Goal: Use online tool/utility

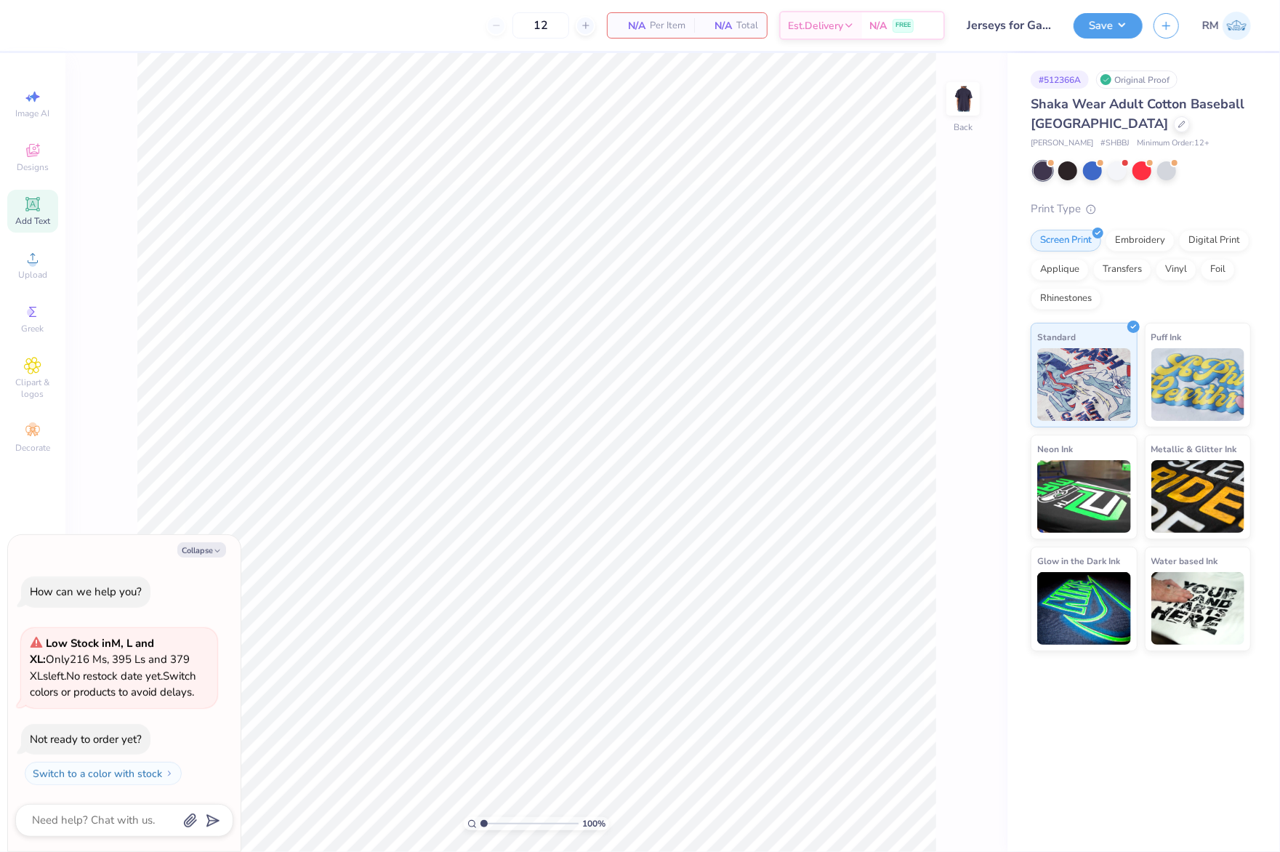
click at [44, 214] on div "Add Text" at bounding box center [32, 211] width 51 height 43
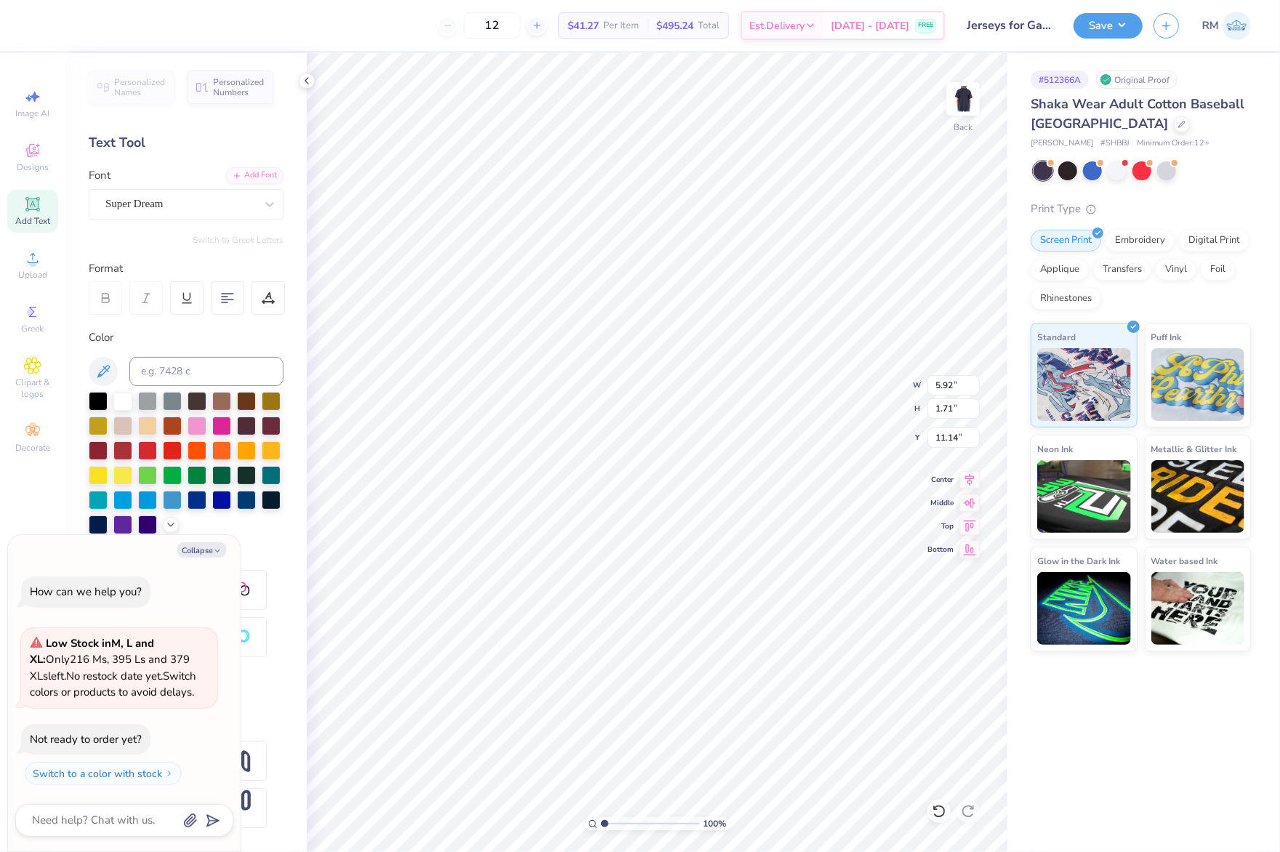
type textarea "x"
type input "3.29"
type textarea "x"
type input "3.37"
click at [29, 269] on span "Upload" at bounding box center [32, 275] width 29 height 12
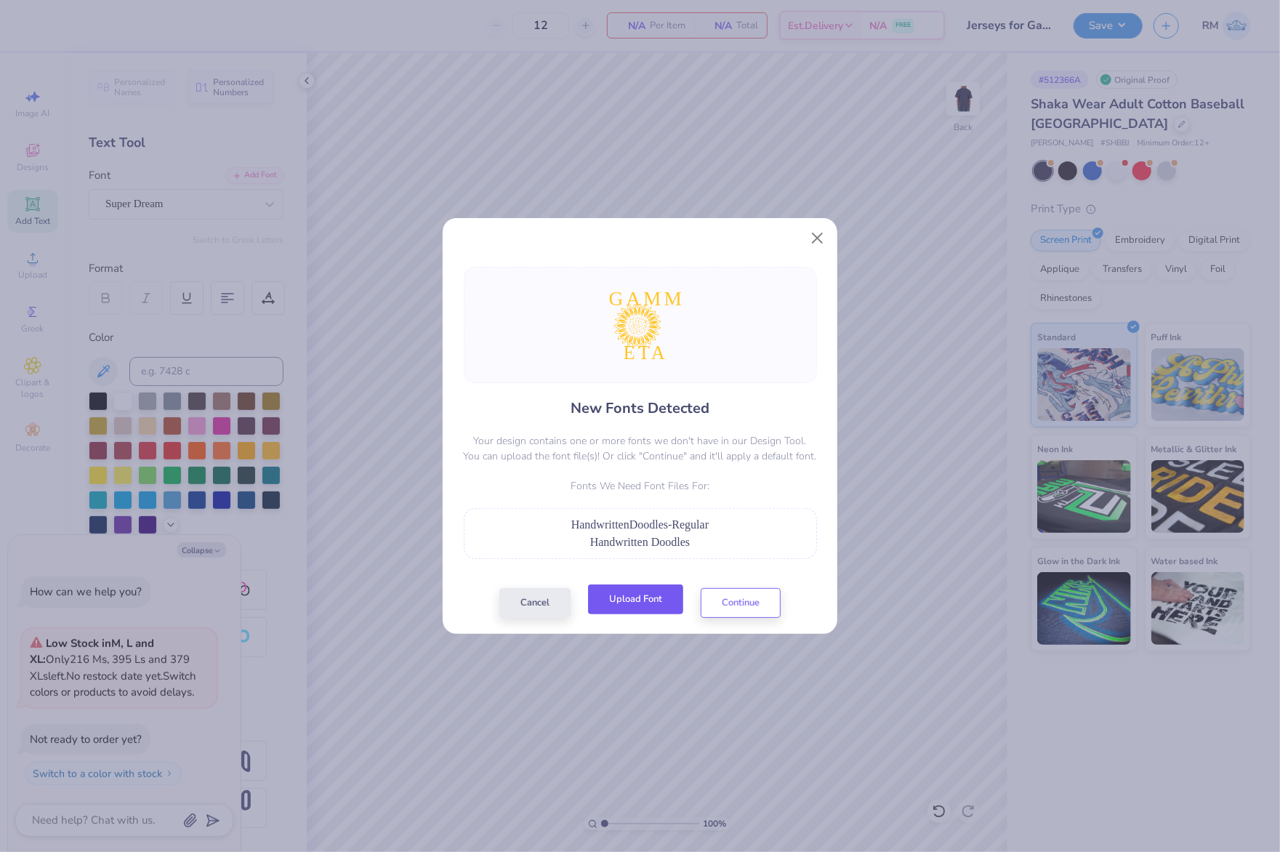
click at [624, 603] on button "Upload Font" at bounding box center [635, 600] width 95 height 30
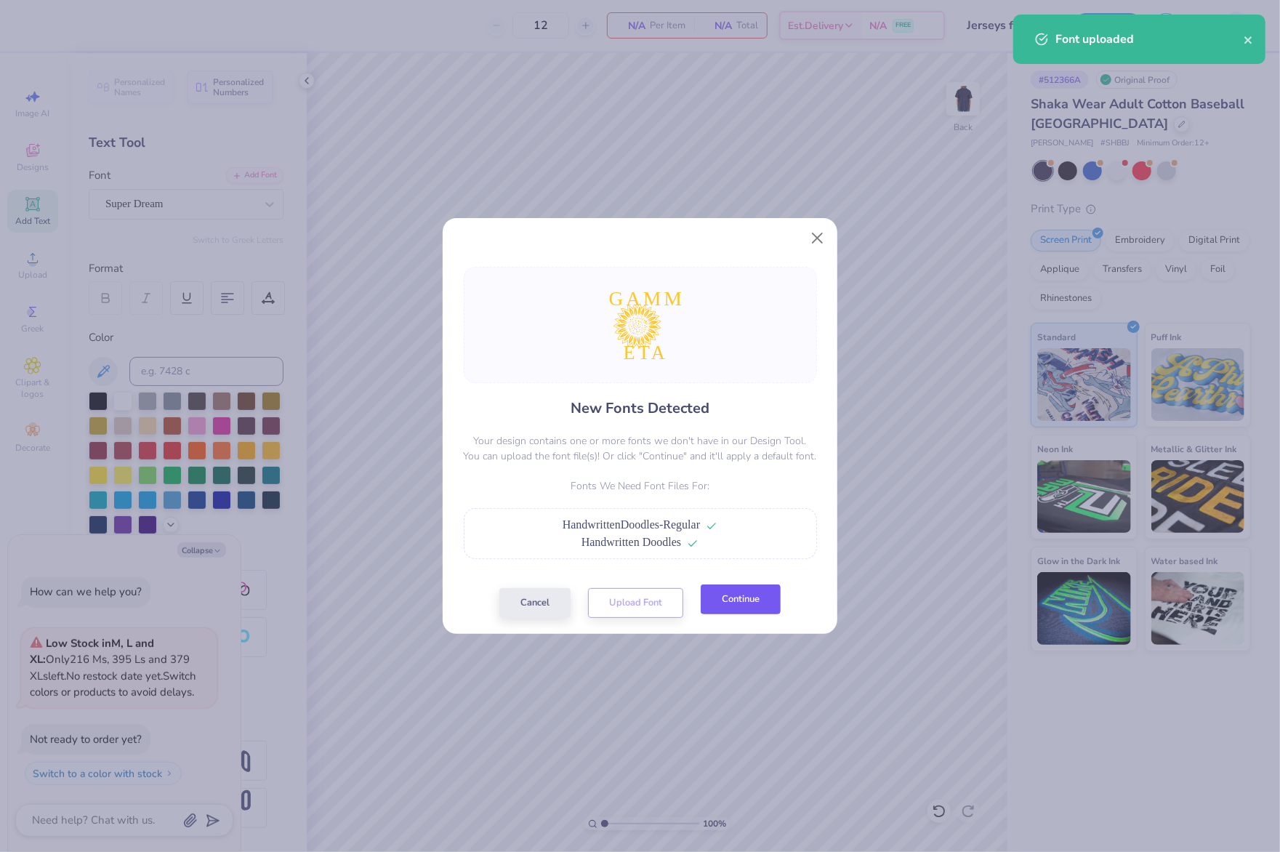
click at [734, 588] on button "Continue" at bounding box center [741, 600] width 80 height 30
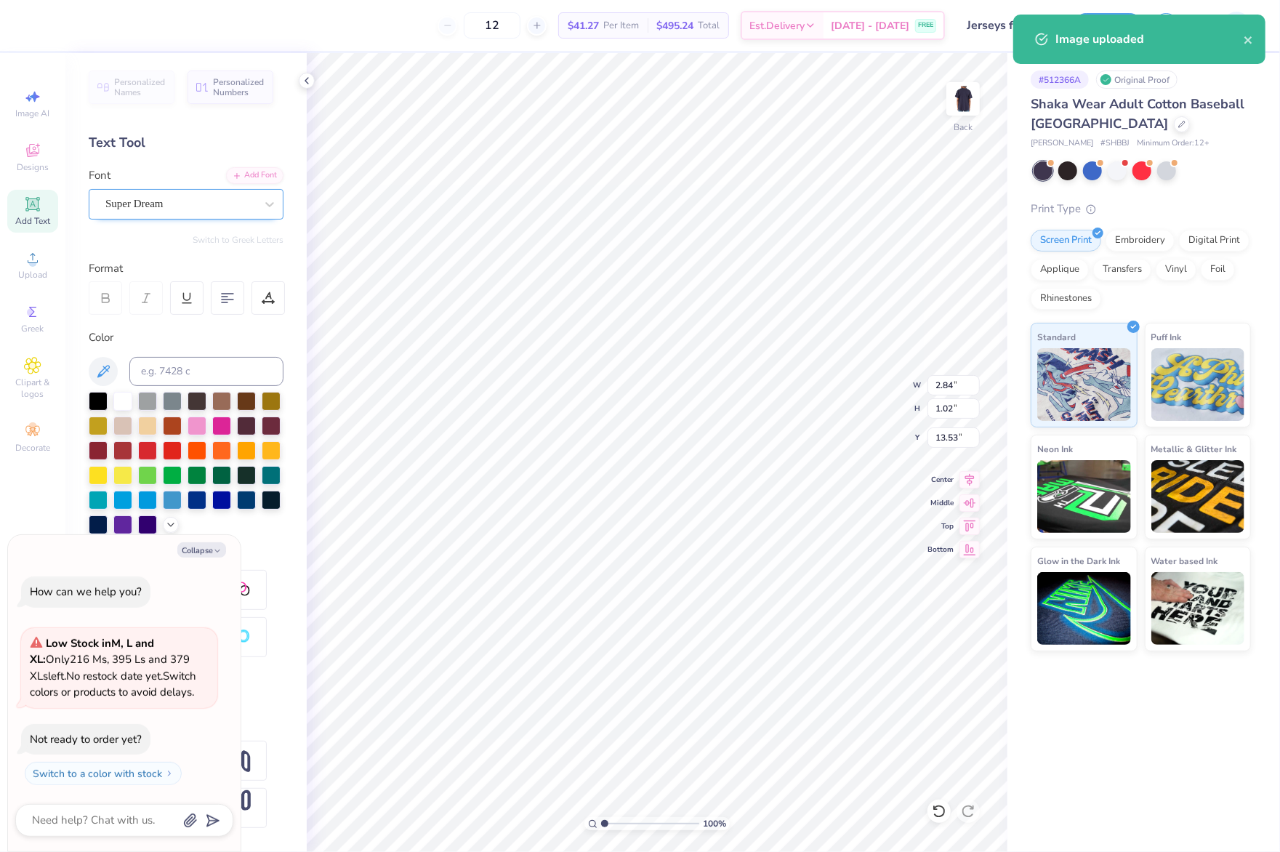
click at [155, 207] on div "Super Dream" at bounding box center [180, 204] width 153 height 23
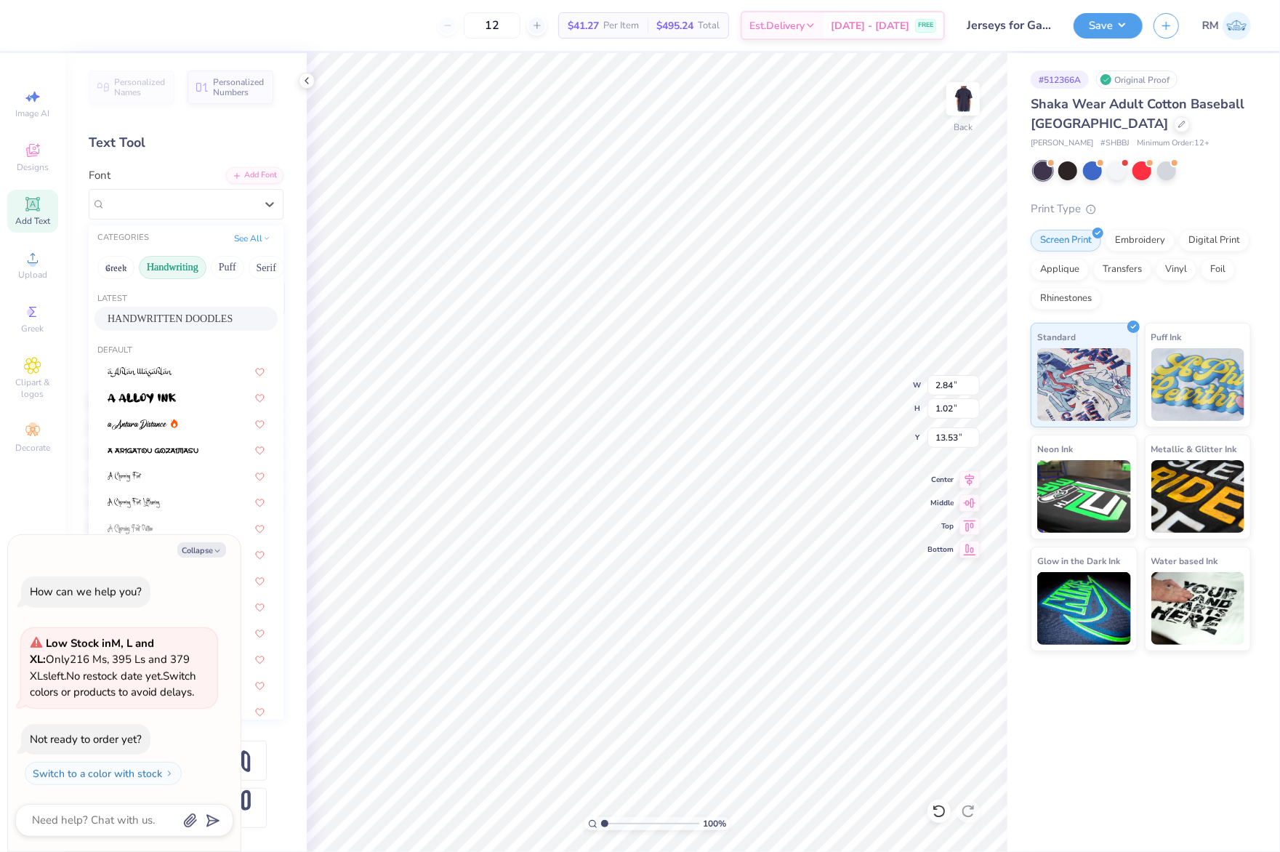
click at [186, 266] on button "Handwriting" at bounding box center [173, 267] width 68 height 23
type textarea "x"
type input "5.89"
type input "1.06"
type input "9.44"
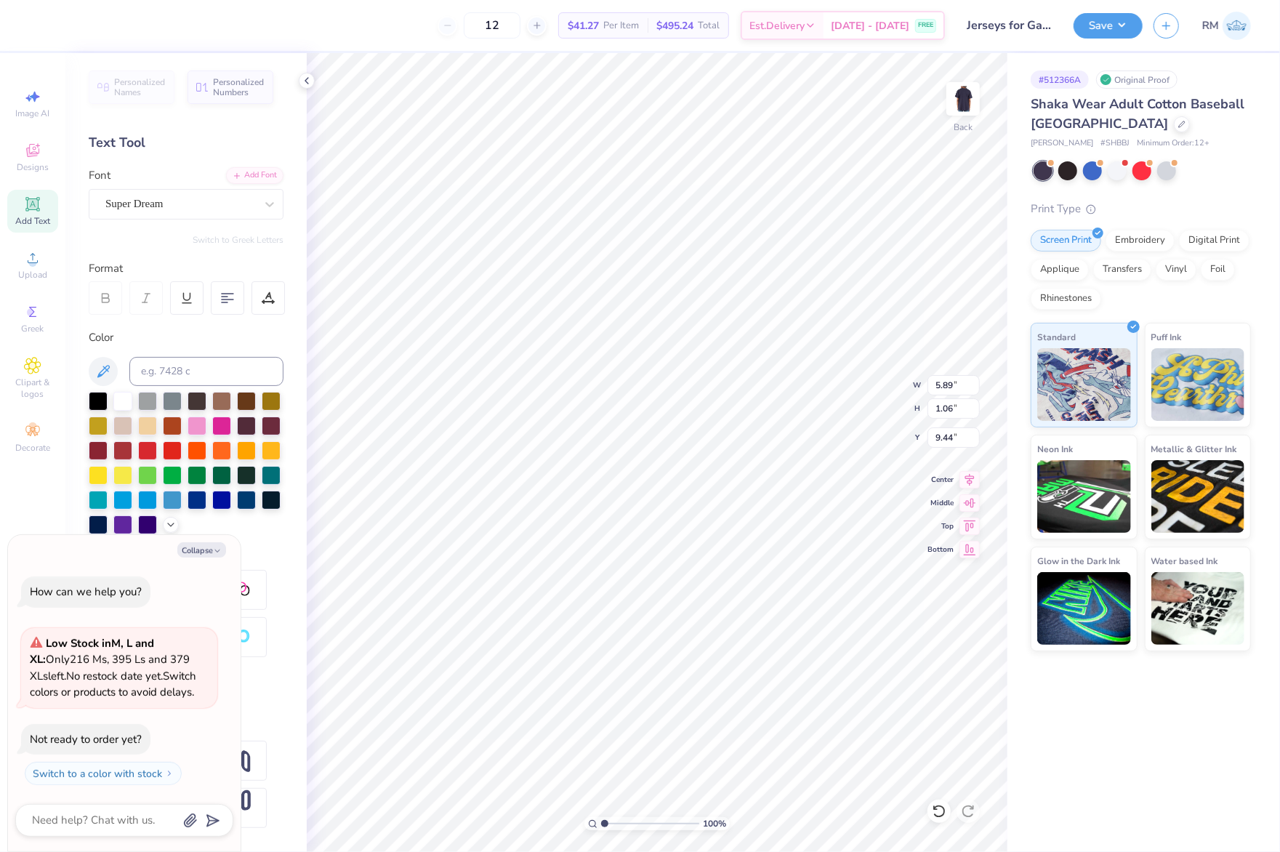
type textarea "x"
type input "9.32"
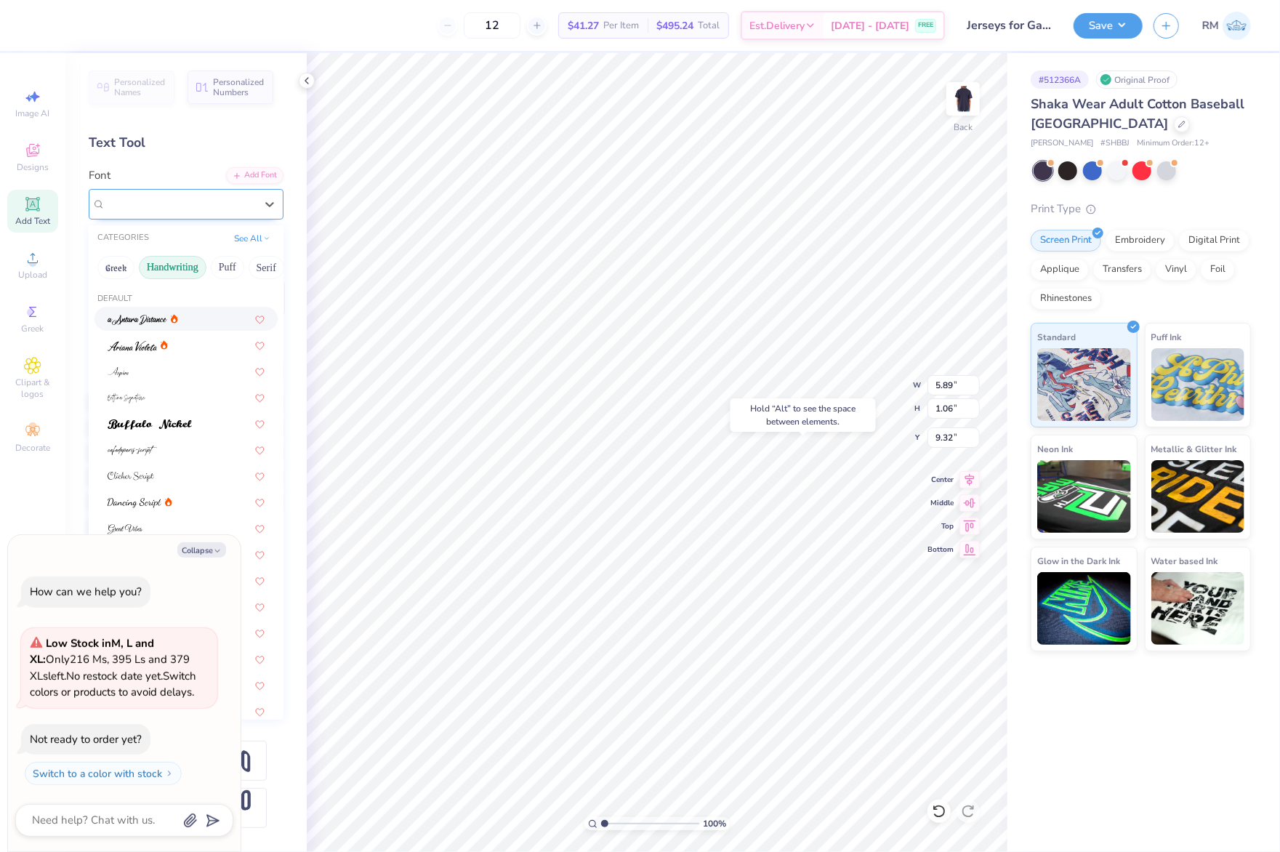
click at [160, 205] on div "Super Dream" at bounding box center [180, 204] width 153 height 23
click at [158, 204] on span "Super Dream" at bounding box center [134, 204] width 58 height 17
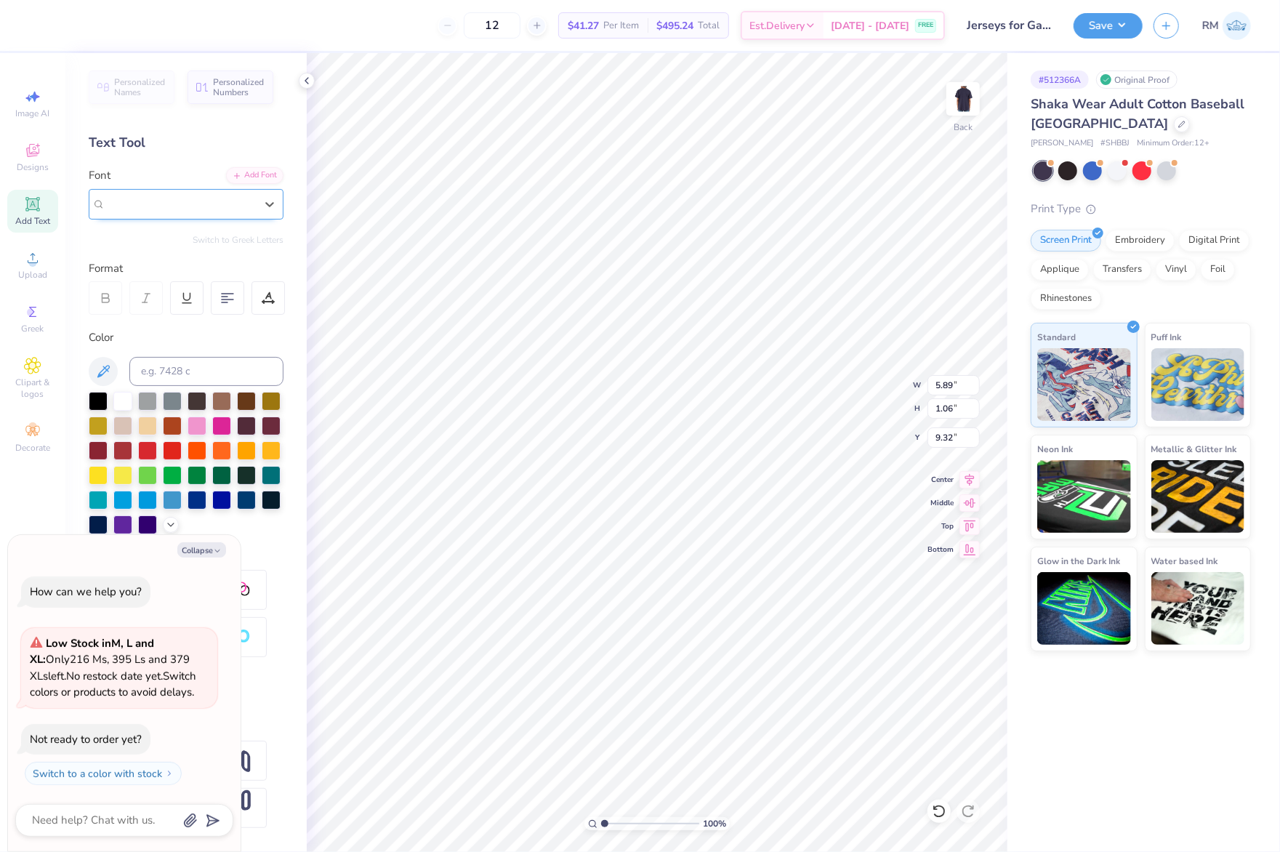
type textarea "x"
type input "HAN"
type textarea "x"
click at [207, 550] on button "Collapse" at bounding box center [201, 549] width 49 height 15
type textarea "x"
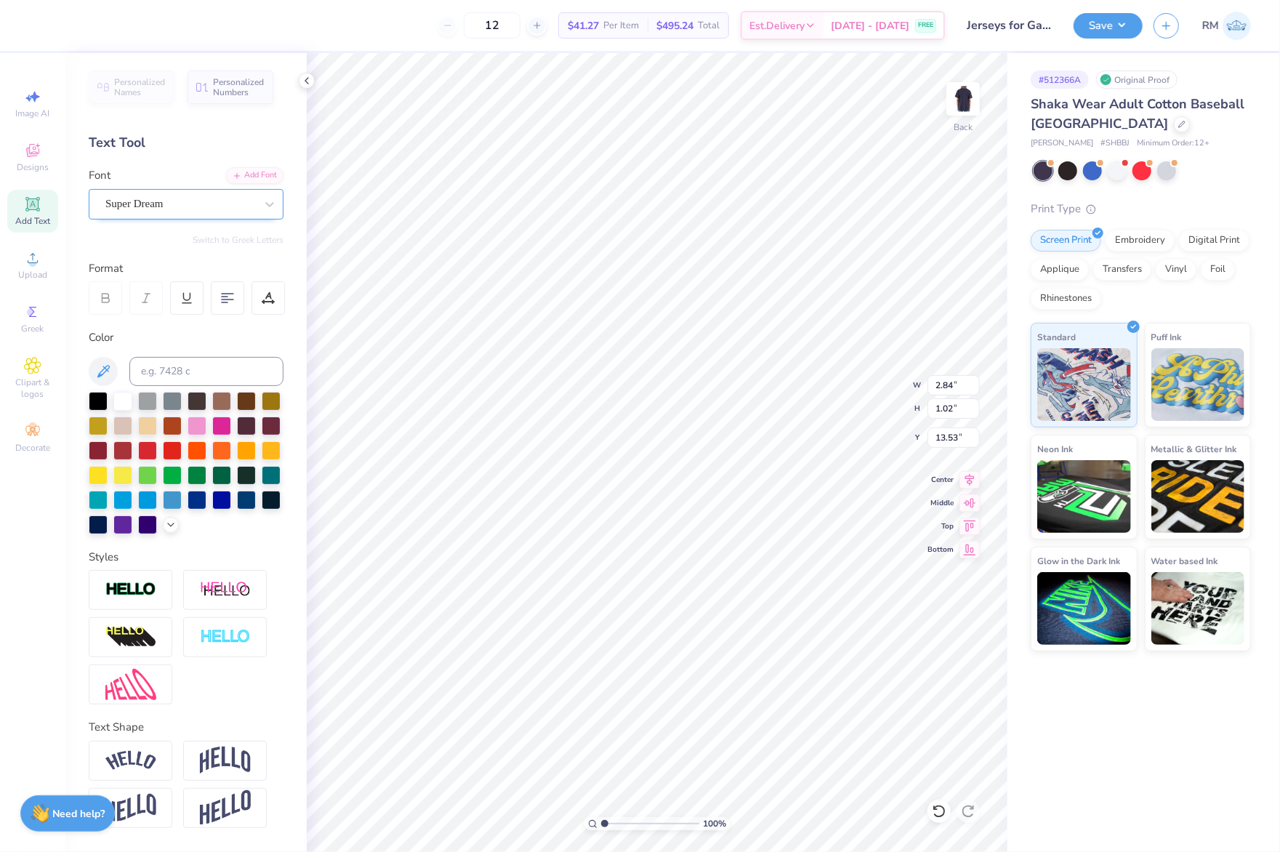
click at [134, 196] on div "Super Dream" at bounding box center [180, 204] width 153 height 23
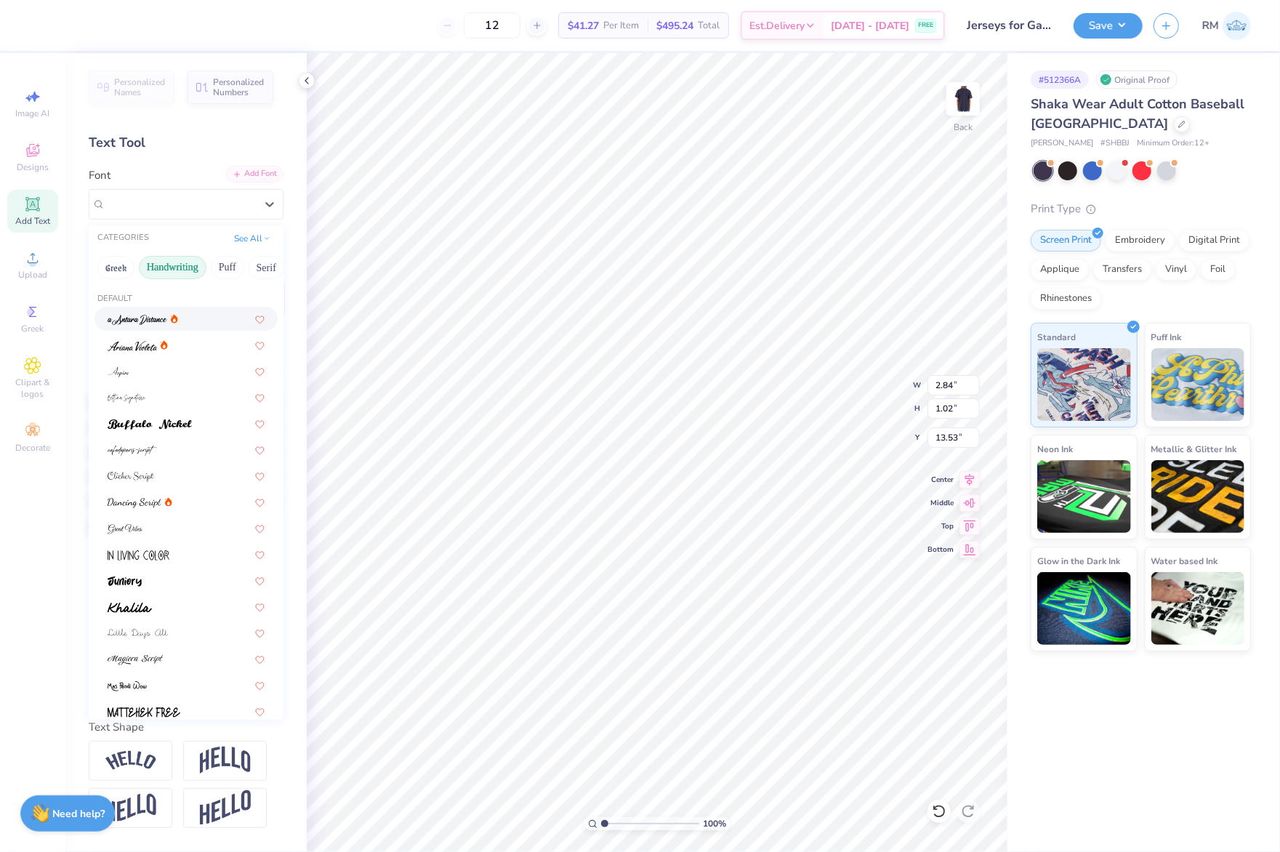
click at [252, 172] on div "Add Font" at bounding box center [254, 174] width 57 height 17
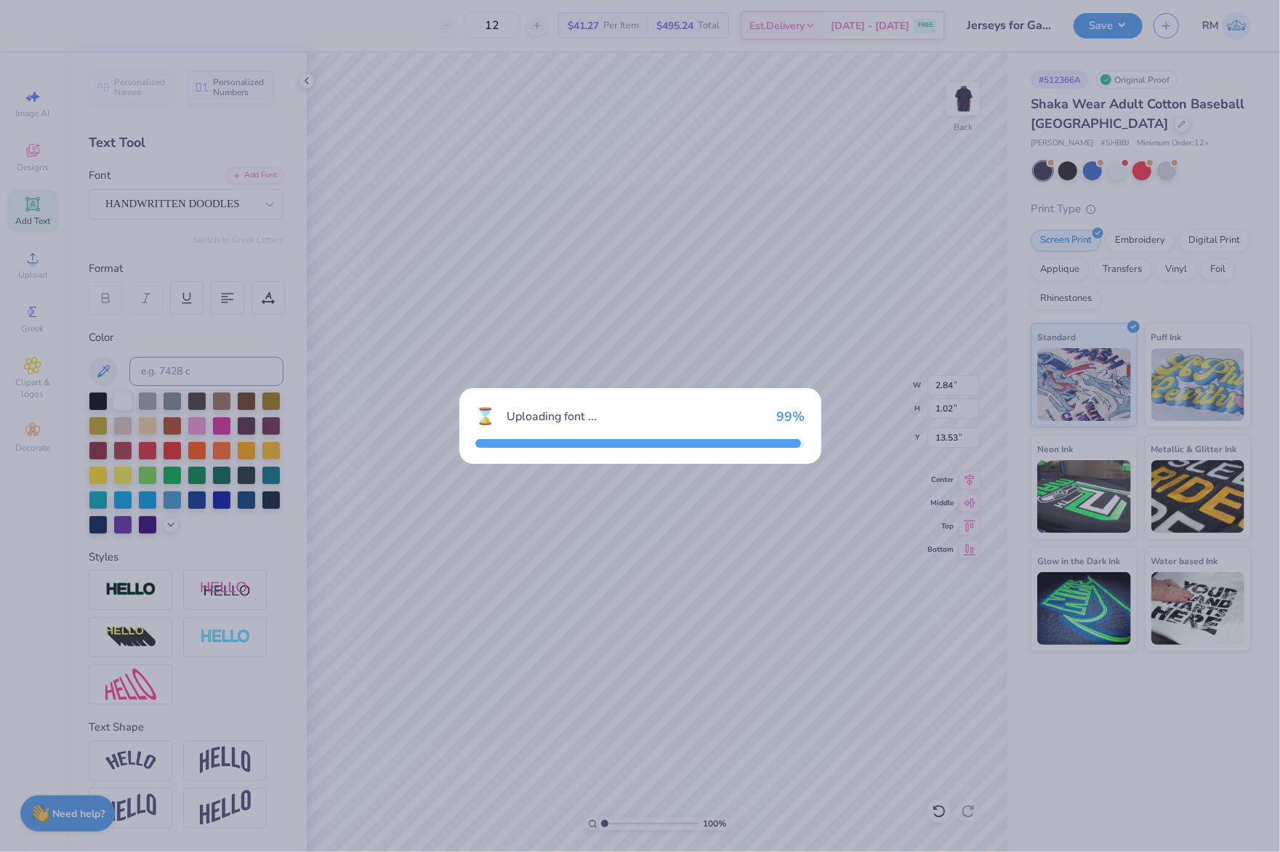
type input "1.93"
type input "0.65"
type input "13.83"
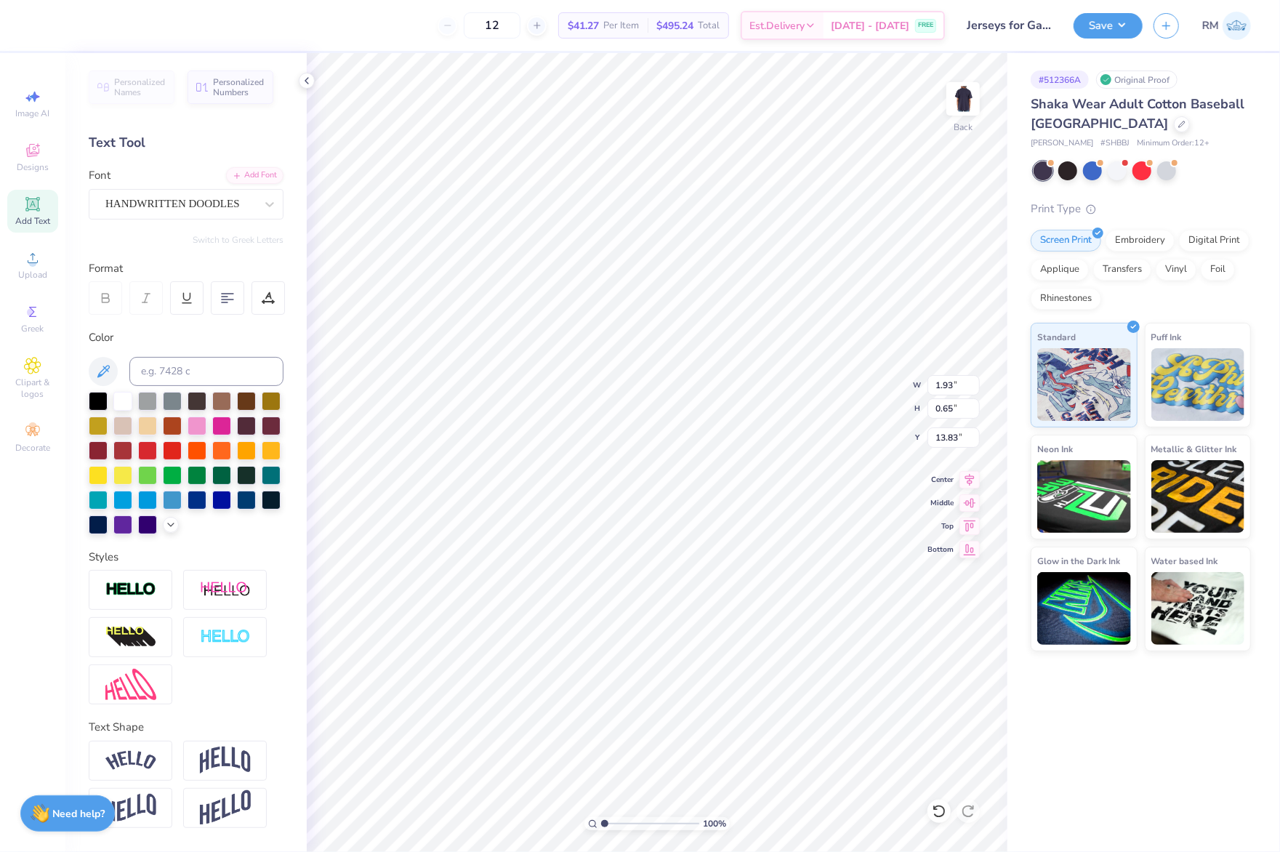
type input "5.89"
type input "1.06"
type input "9.32"
click at [202, 212] on div "Super Dream" at bounding box center [180, 204] width 153 height 23
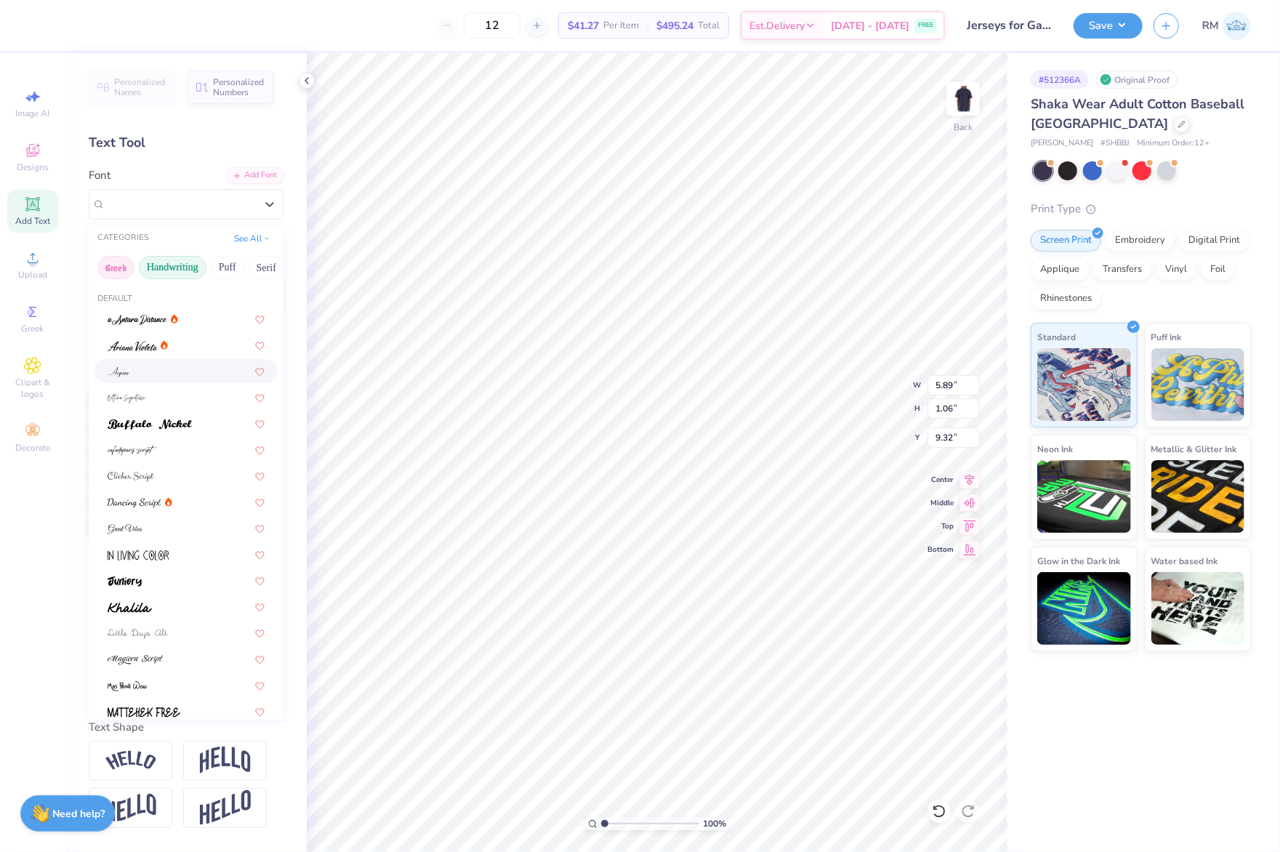
click at [105, 265] on button "Greek" at bounding box center [115, 267] width 37 height 23
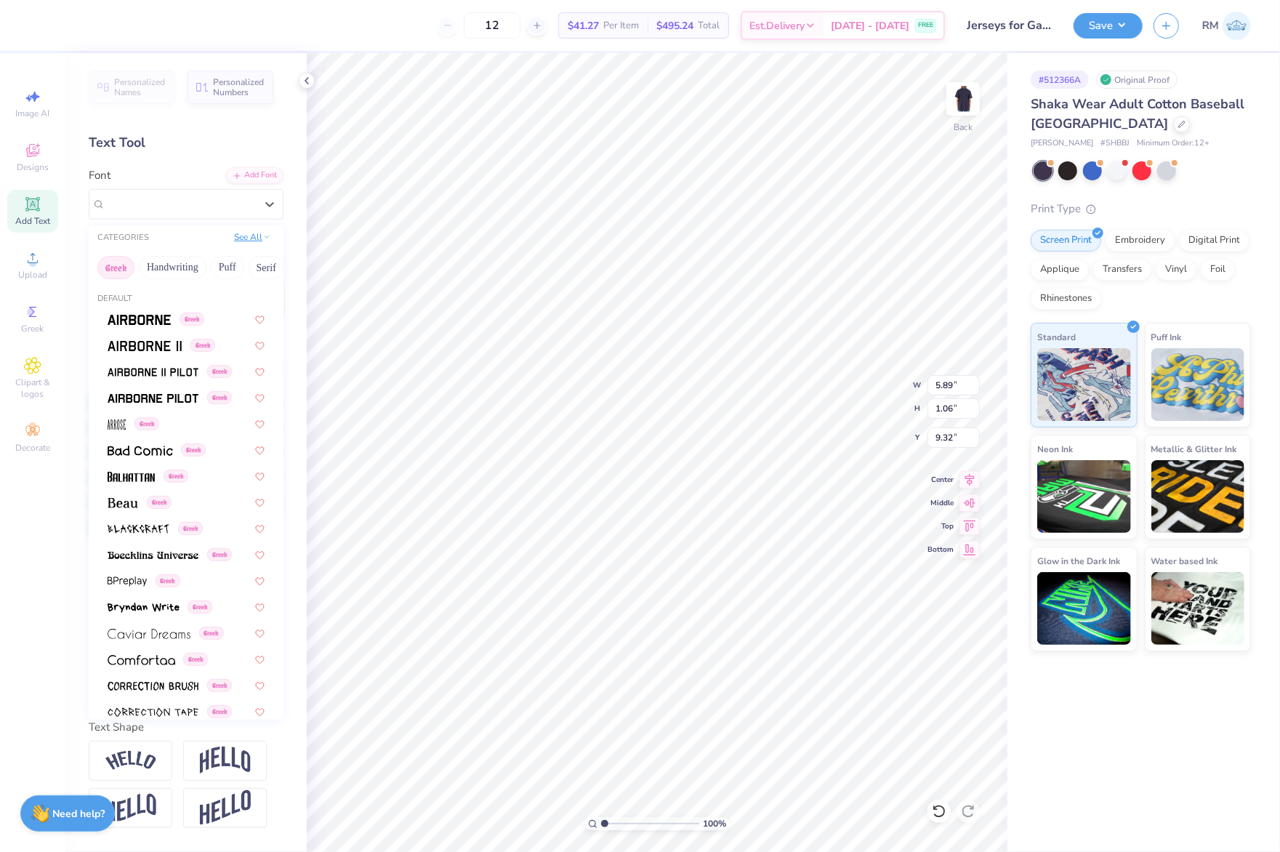
click at [237, 242] on button "See All" at bounding box center [252, 237] width 45 height 15
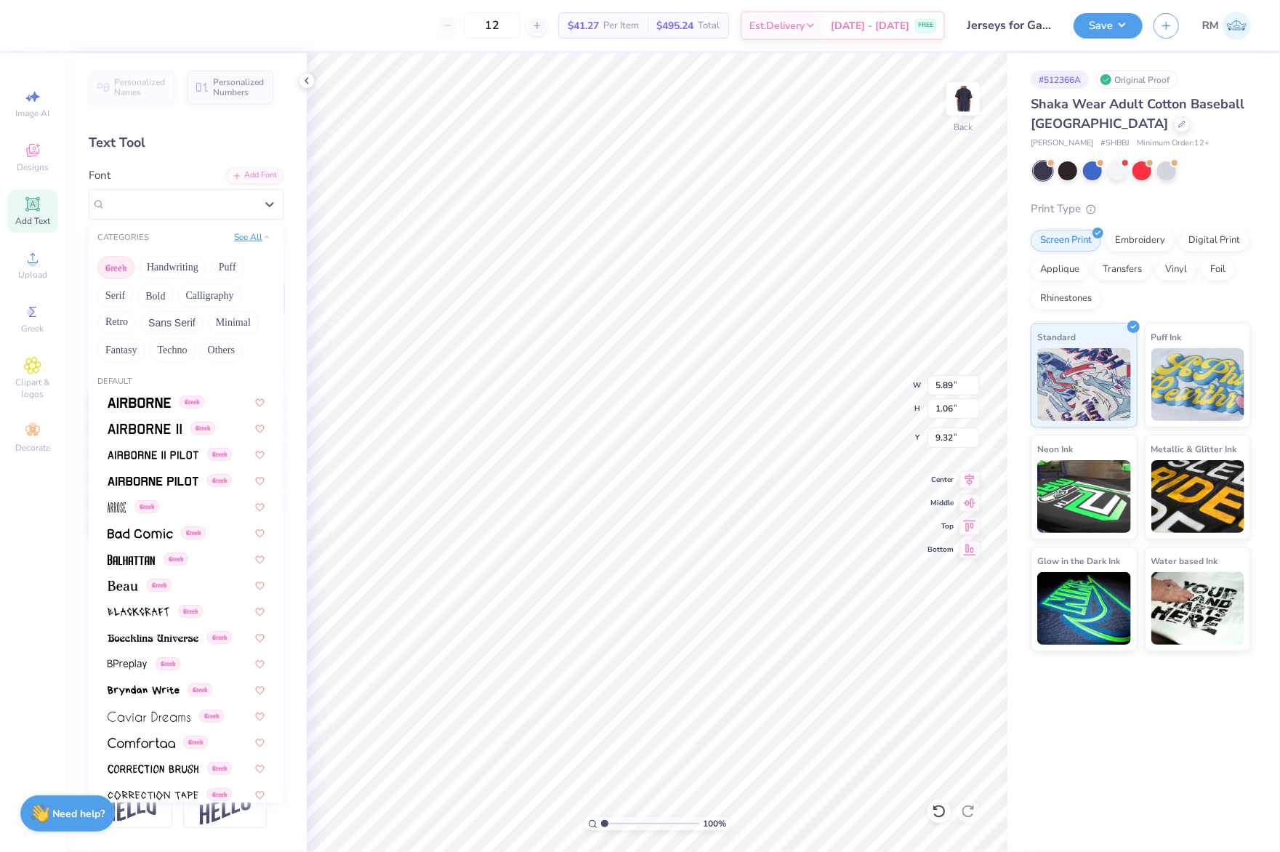
click at [238, 239] on button "See All" at bounding box center [252, 237] width 45 height 15
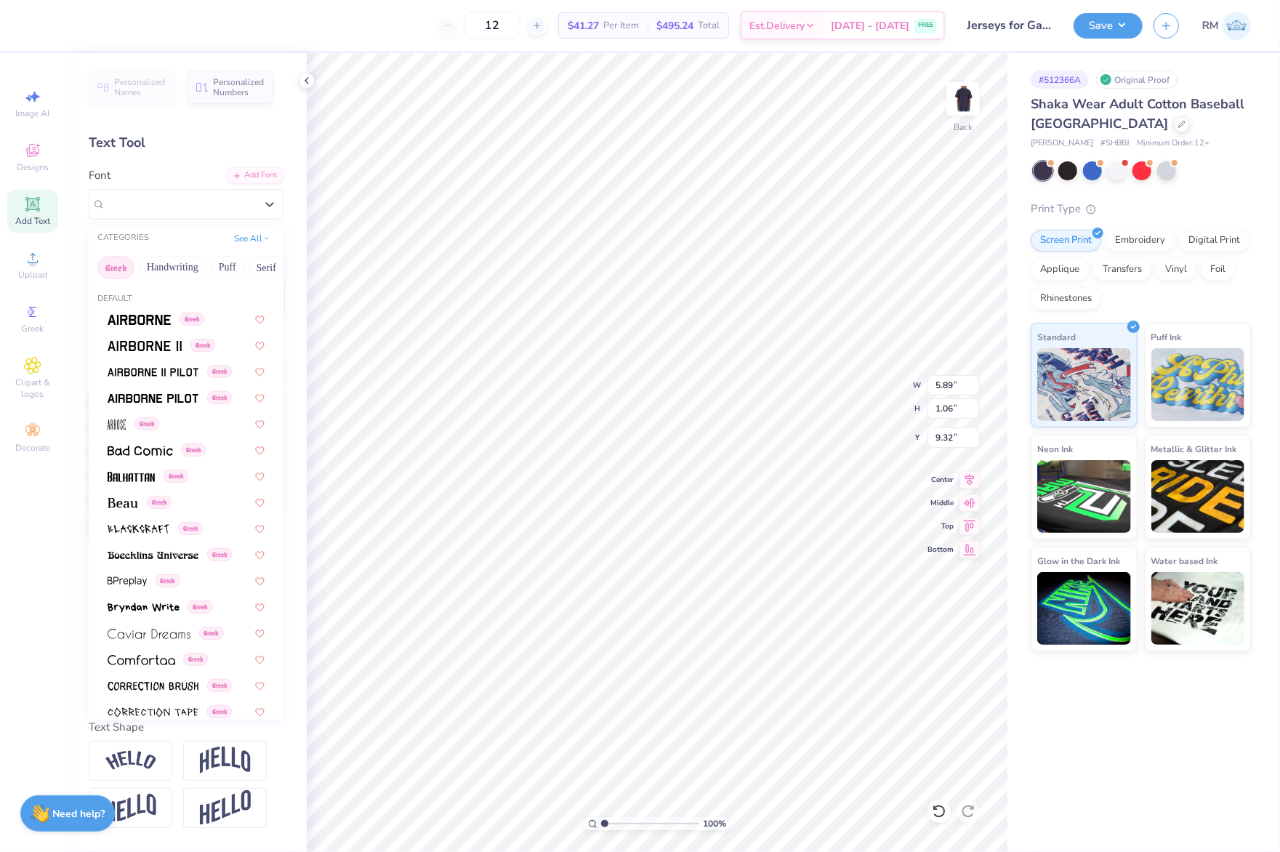
click at [128, 239] on div "CATEGORIES" at bounding box center [123, 238] width 52 height 12
click at [111, 265] on button "Greek" at bounding box center [115, 267] width 37 height 23
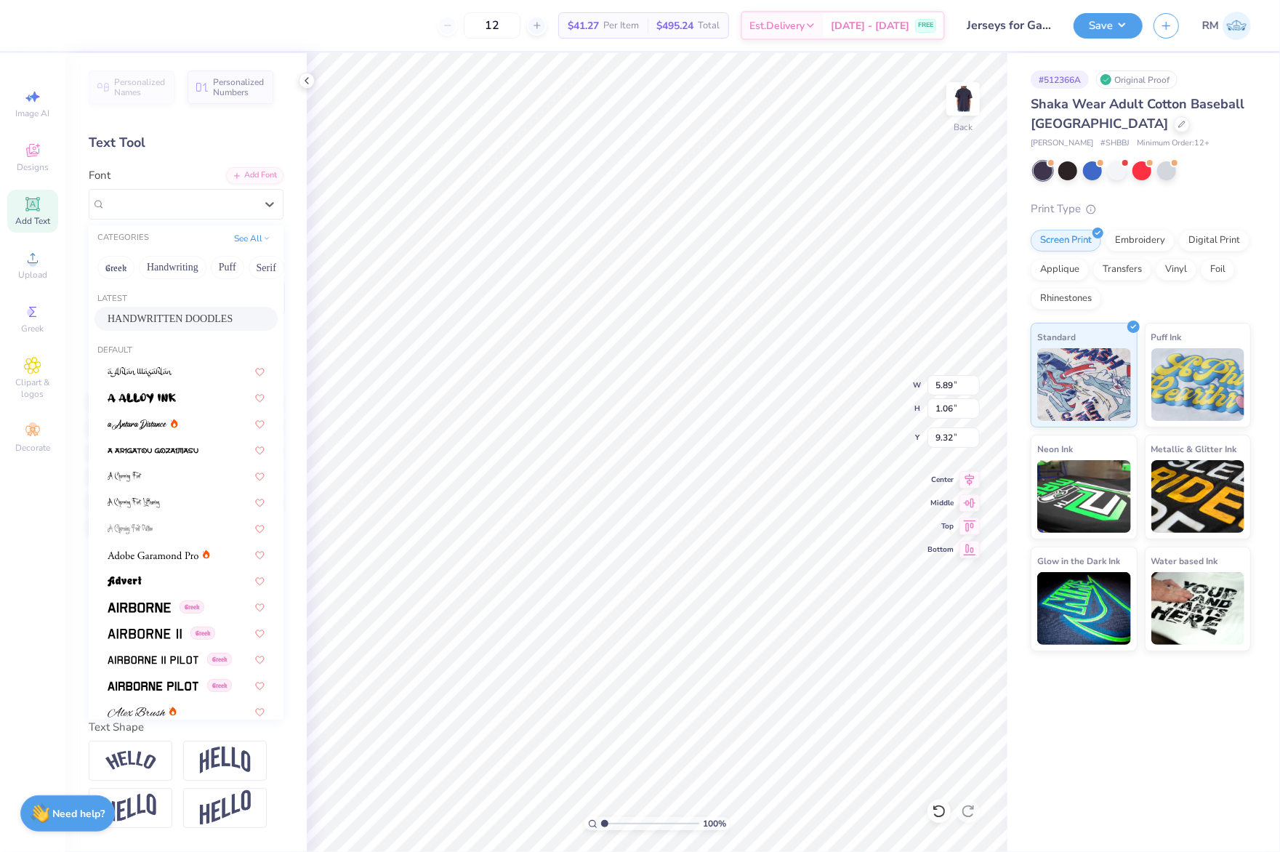
click at [205, 324] on div "HANDWRITTEN DOODLES" at bounding box center [186, 318] width 157 height 15
type input "4.12"
type input "0.66"
type input "9.62"
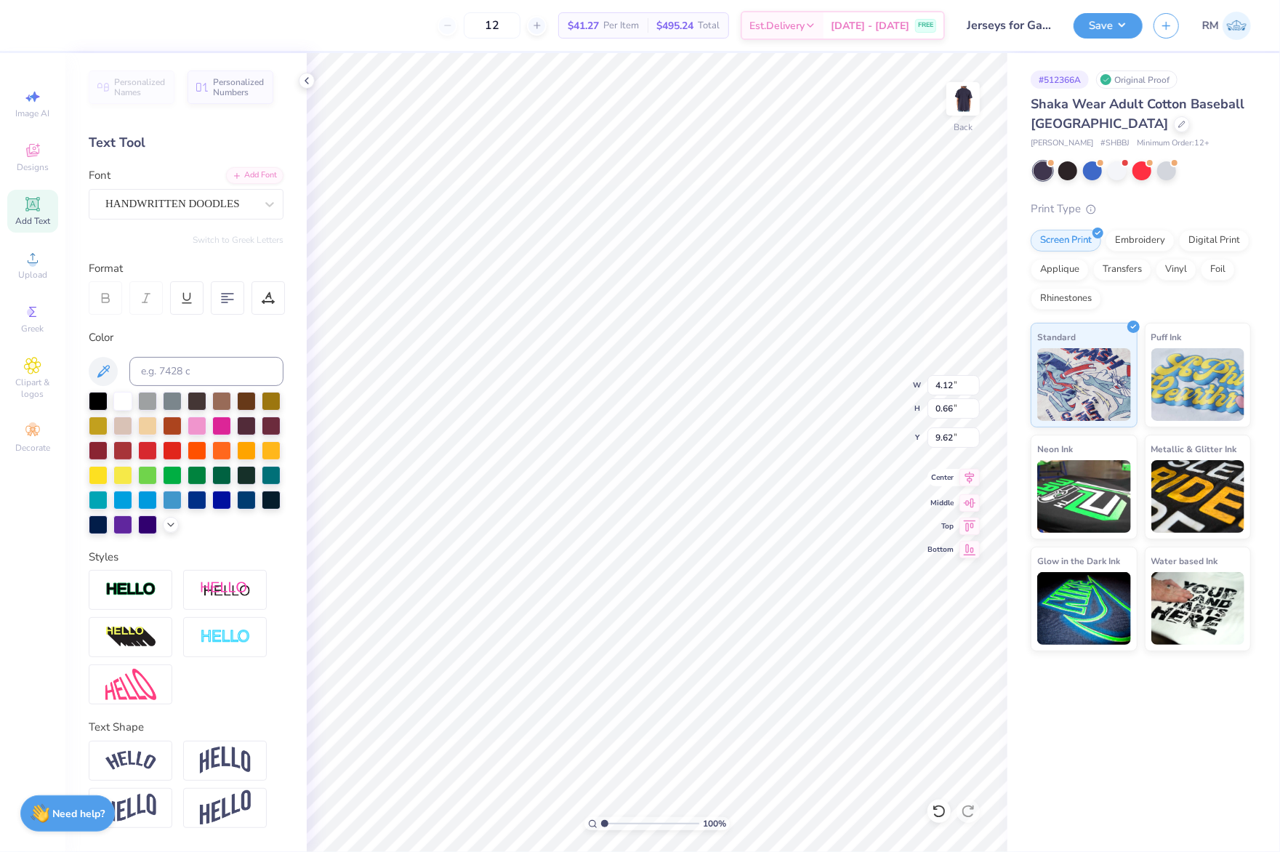
click at [977, 483] on icon at bounding box center [970, 477] width 20 height 17
type input "3.57"
type input "3.34"
type input "10.37"
click at [971, 481] on icon at bounding box center [969, 478] width 9 height 12
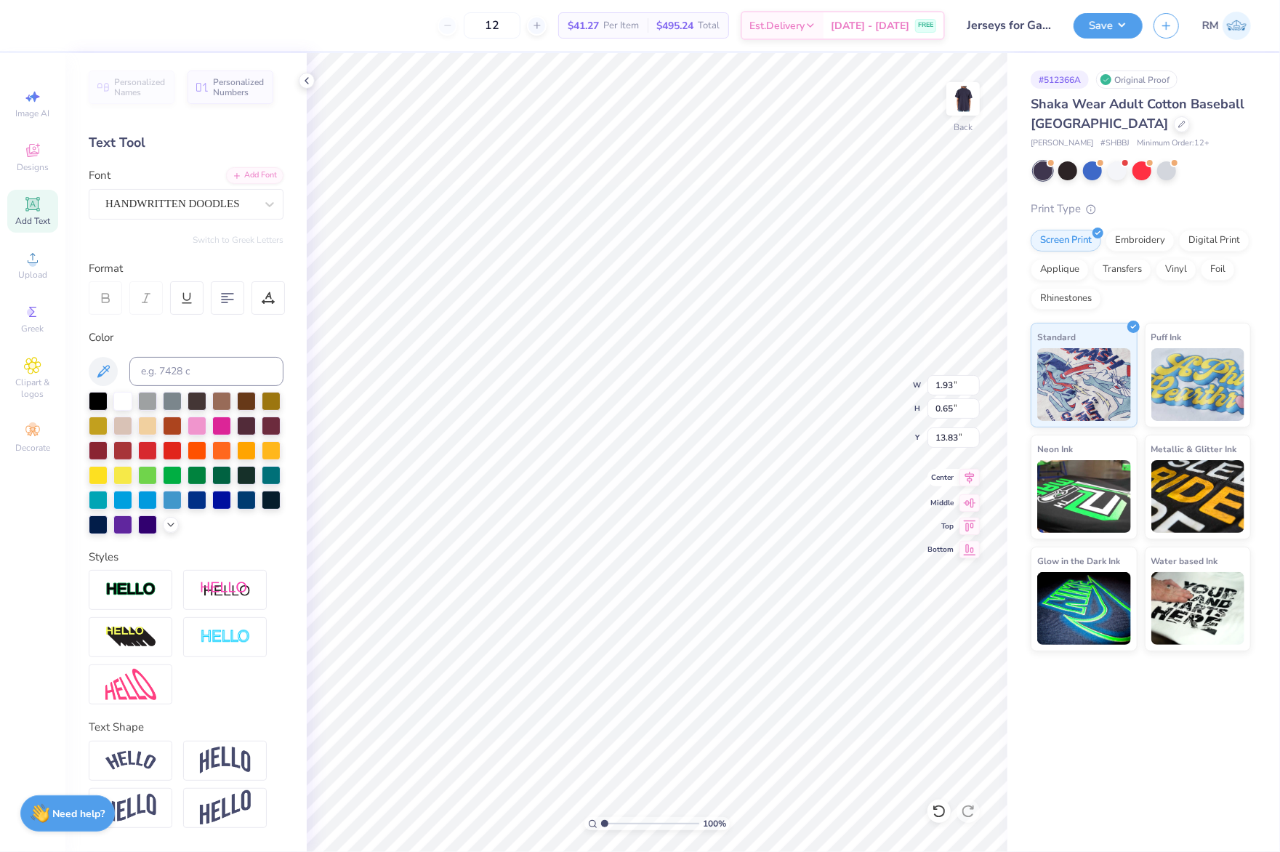
click at [965, 478] on icon at bounding box center [970, 477] width 20 height 17
click at [158, 776] on div at bounding box center [131, 761] width 84 height 40
type input "4.72"
type input "1.08"
type input "9.41"
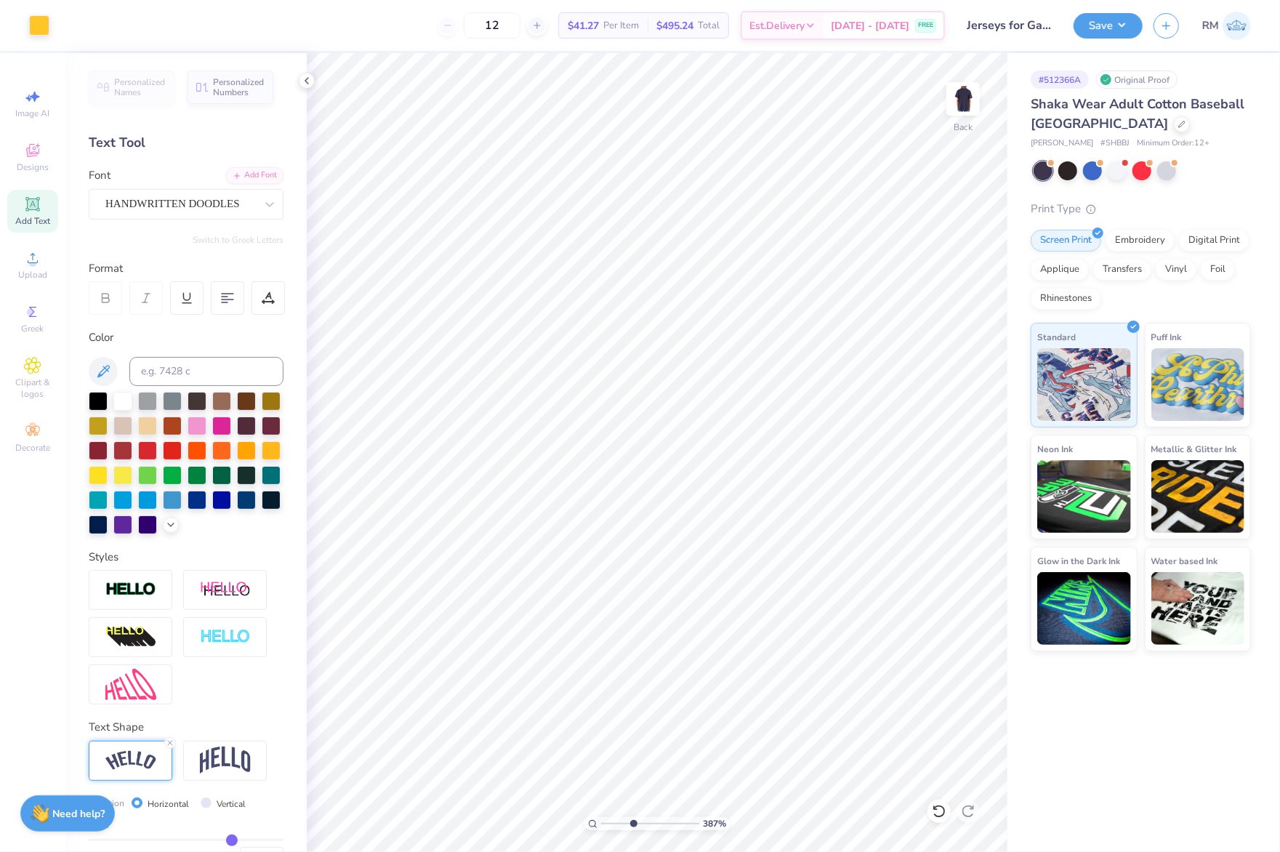
drag, startPoint x: 606, startPoint y: 824, endPoint x: 632, endPoint y: 830, distance: 27.4
click at [632, 830] on input "range" at bounding box center [650, 823] width 98 height 13
type input "3.87"
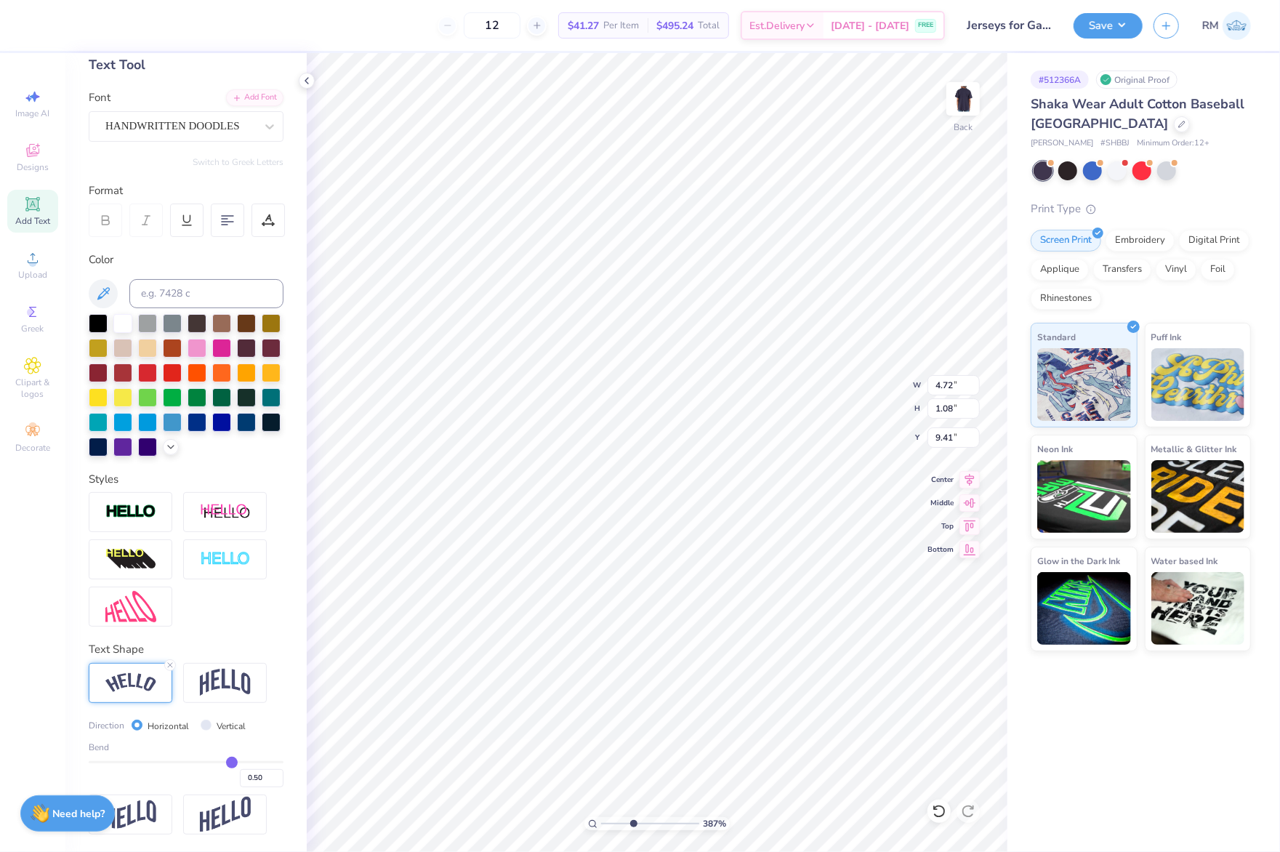
scroll to position [103, 0]
type input "0.49"
type input "0.5"
type input "0.50"
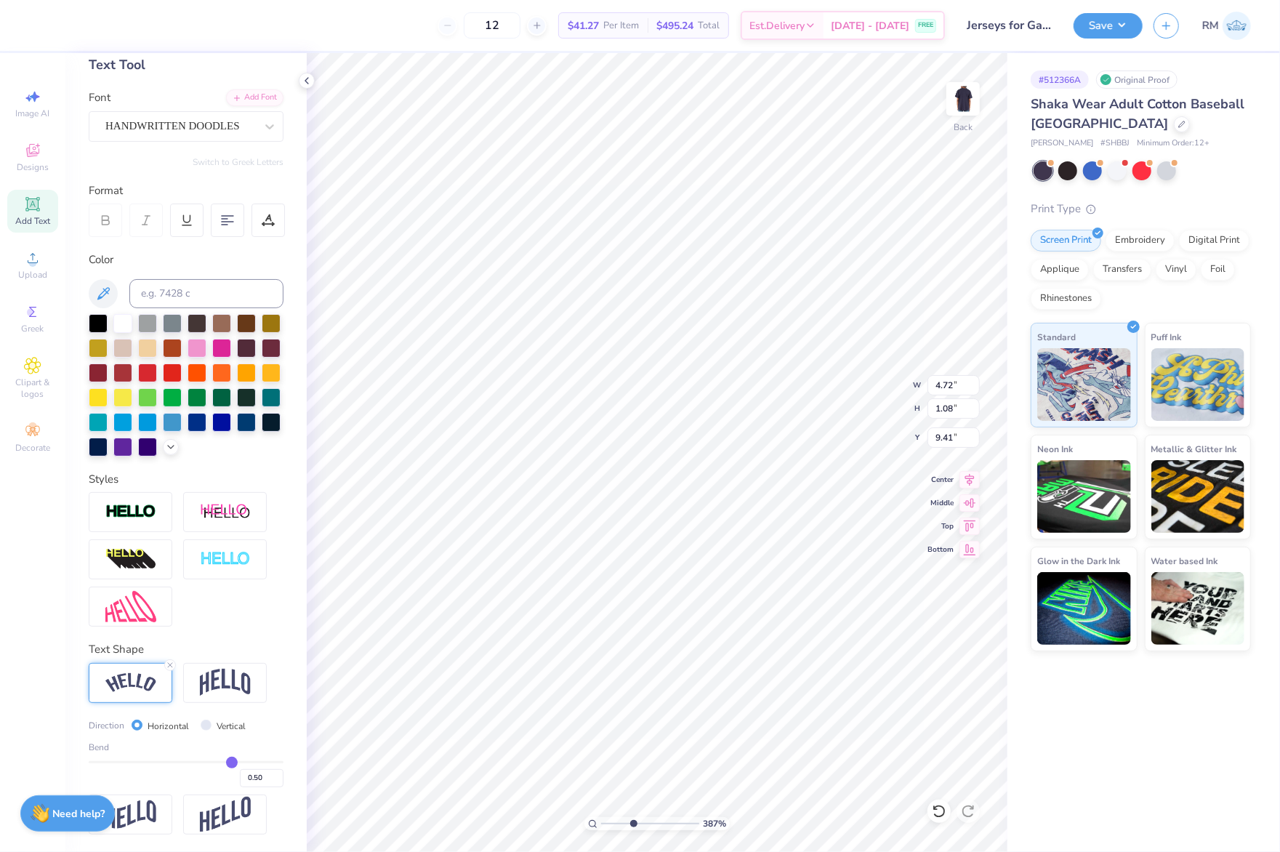
type input "0.51"
type input "0.53"
type input "0.55"
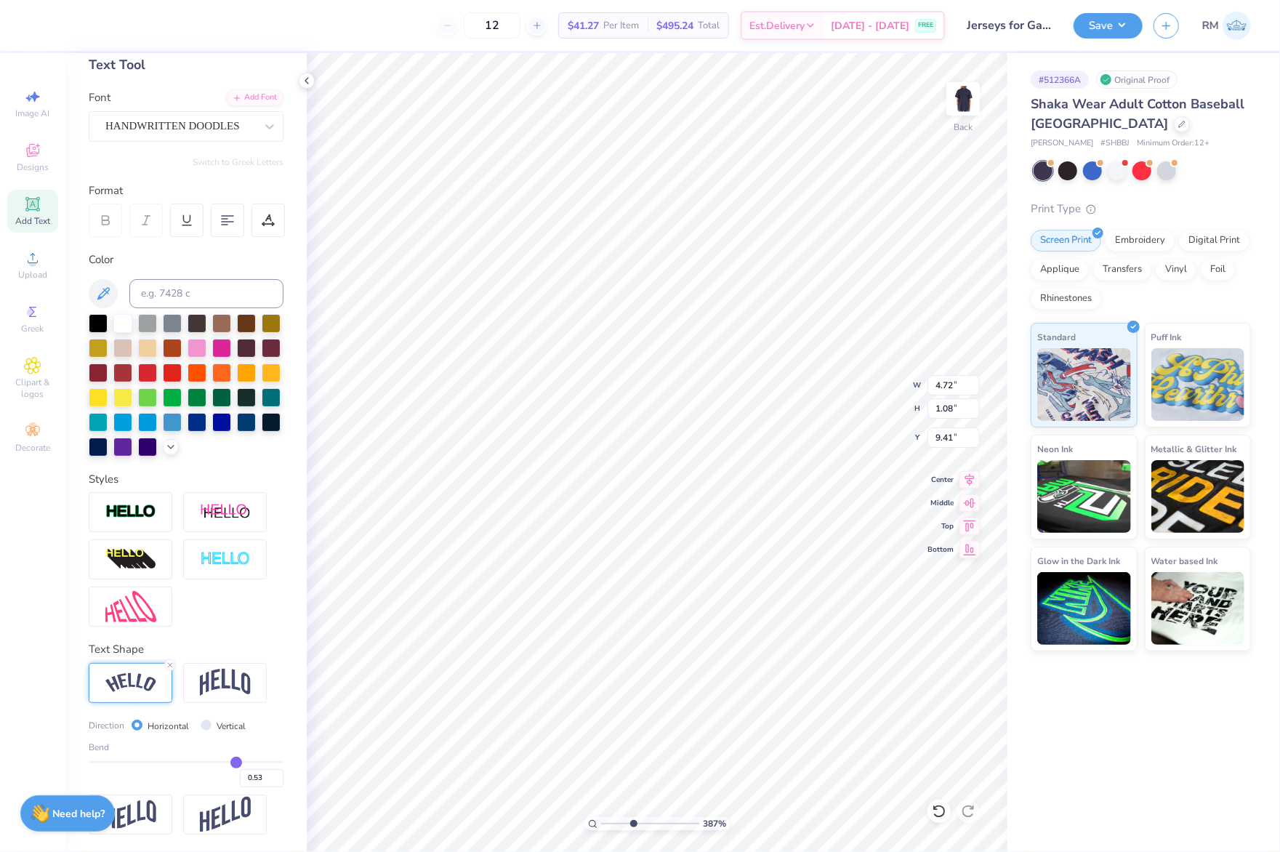
type input "0.55"
type input "0.56"
type input "0.58"
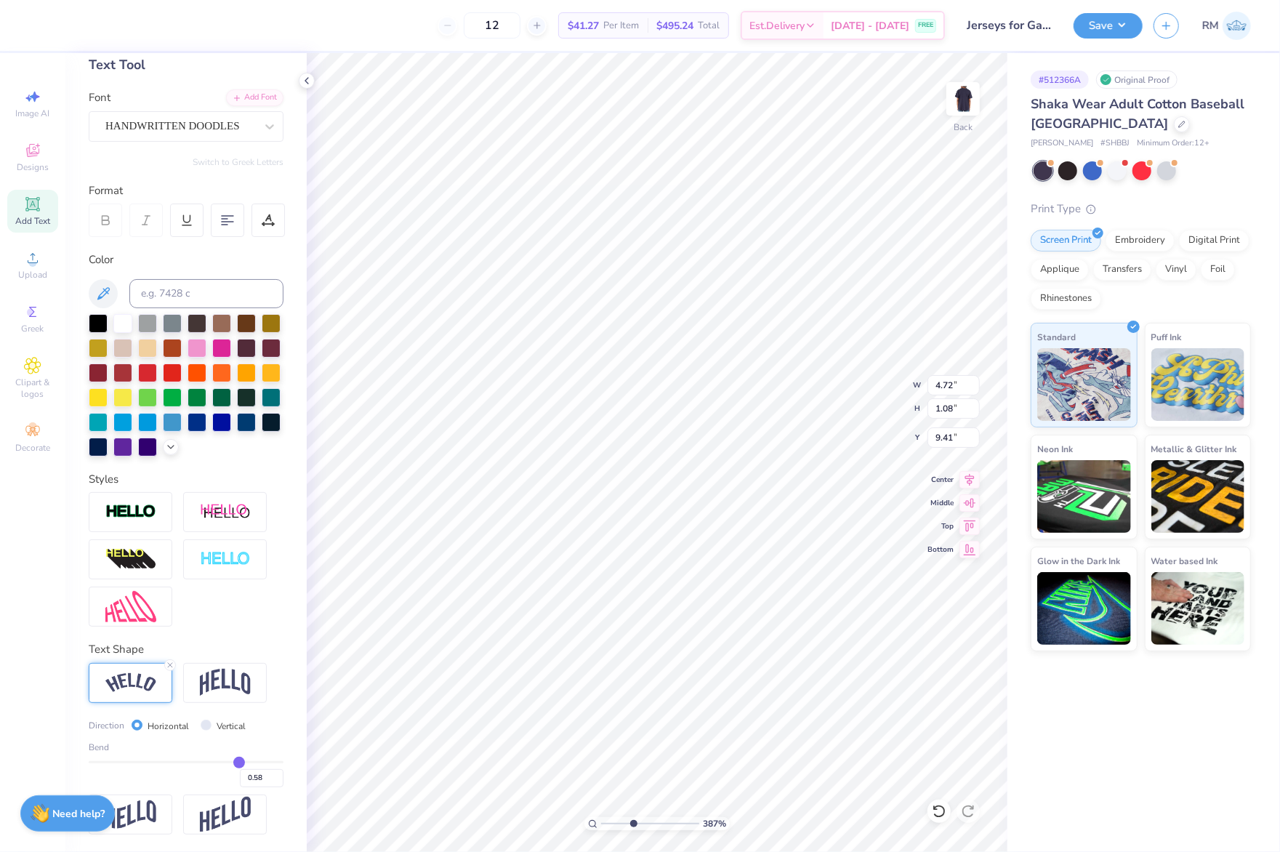
type input "0.59"
type input "0.6"
type input "0.60"
drag, startPoint x: 222, startPoint y: 760, endPoint x: 230, endPoint y: 762, distance: 8.1
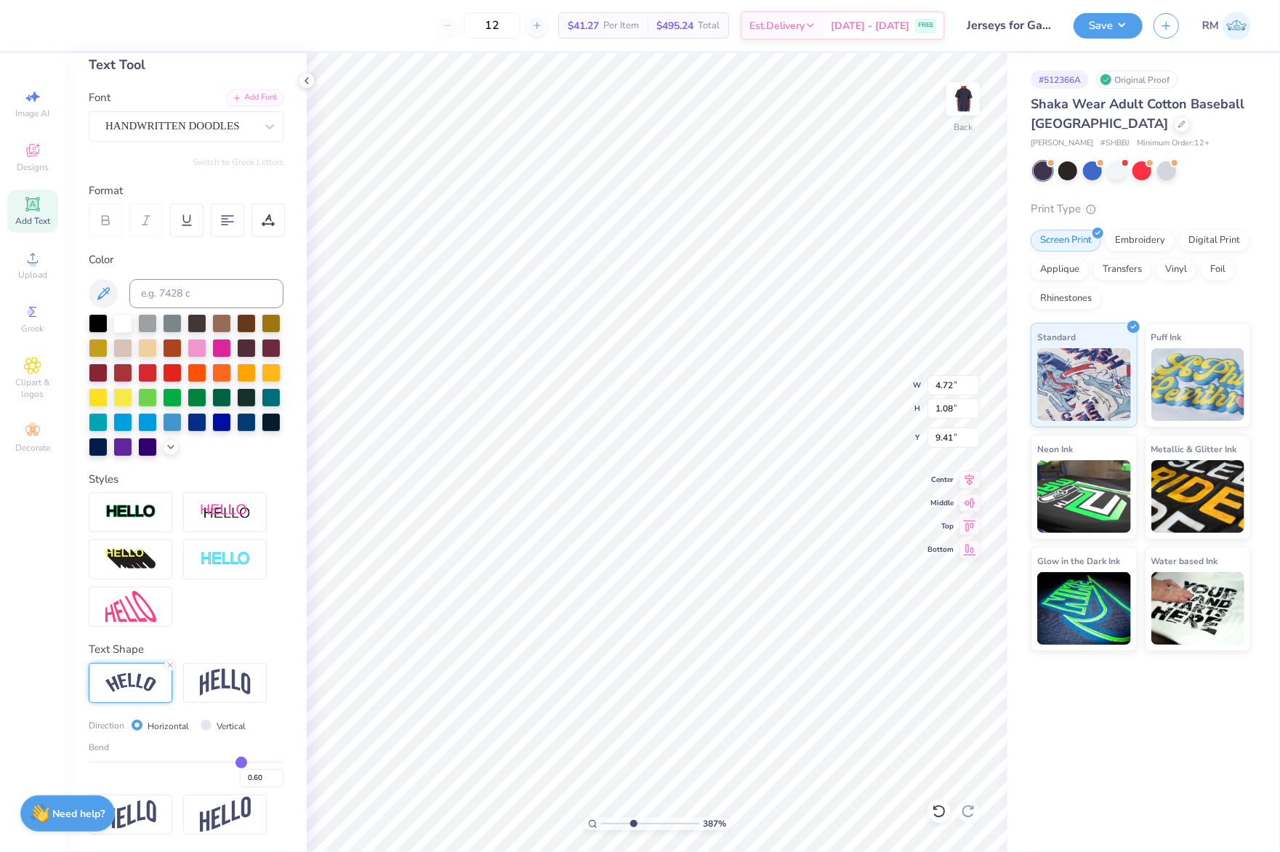
type input "0.6"
click at [230, 762] on input "range" at bounding box center [186, 762] width 195 height 2
type input "3.87"
type input "4.86"
type input "1.34"
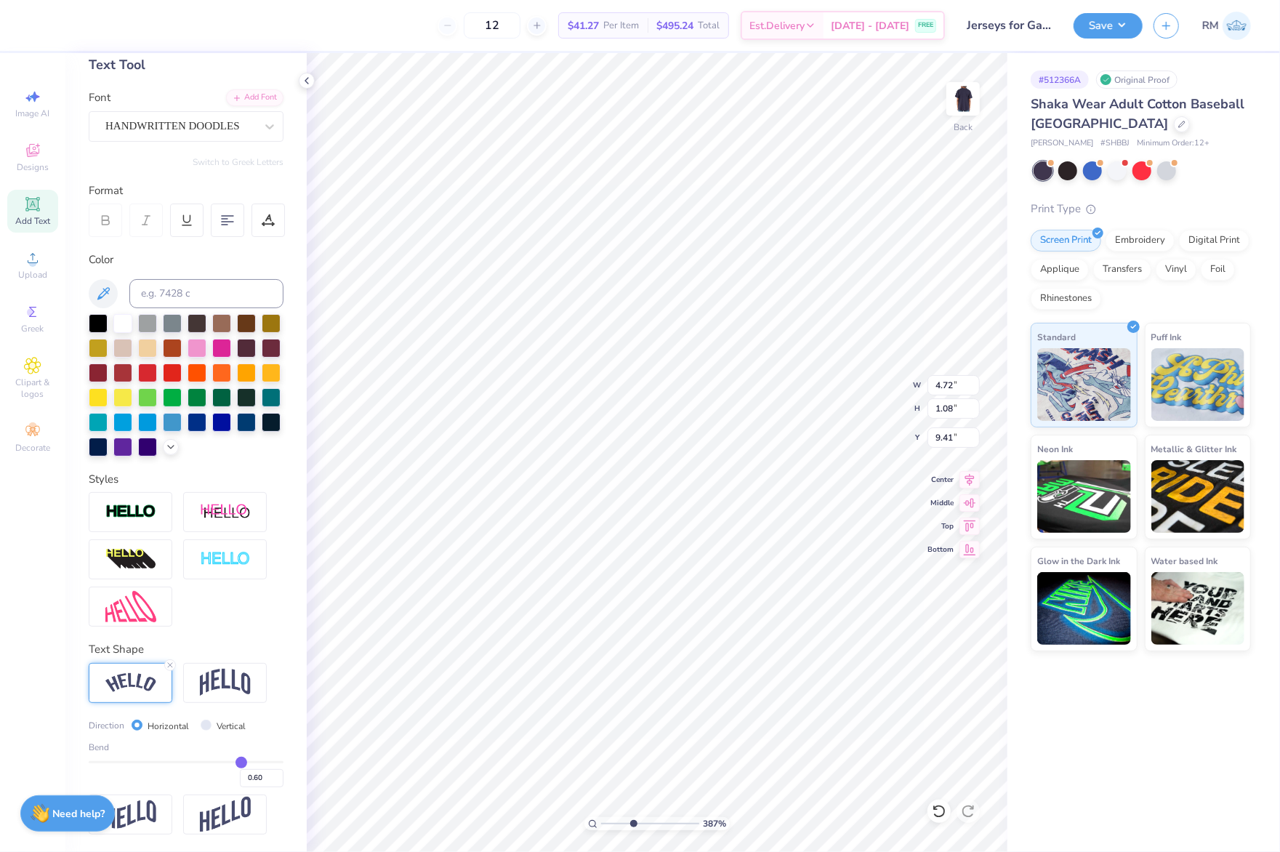
type input "9.28"
type input "0.61"
type input "0.64"
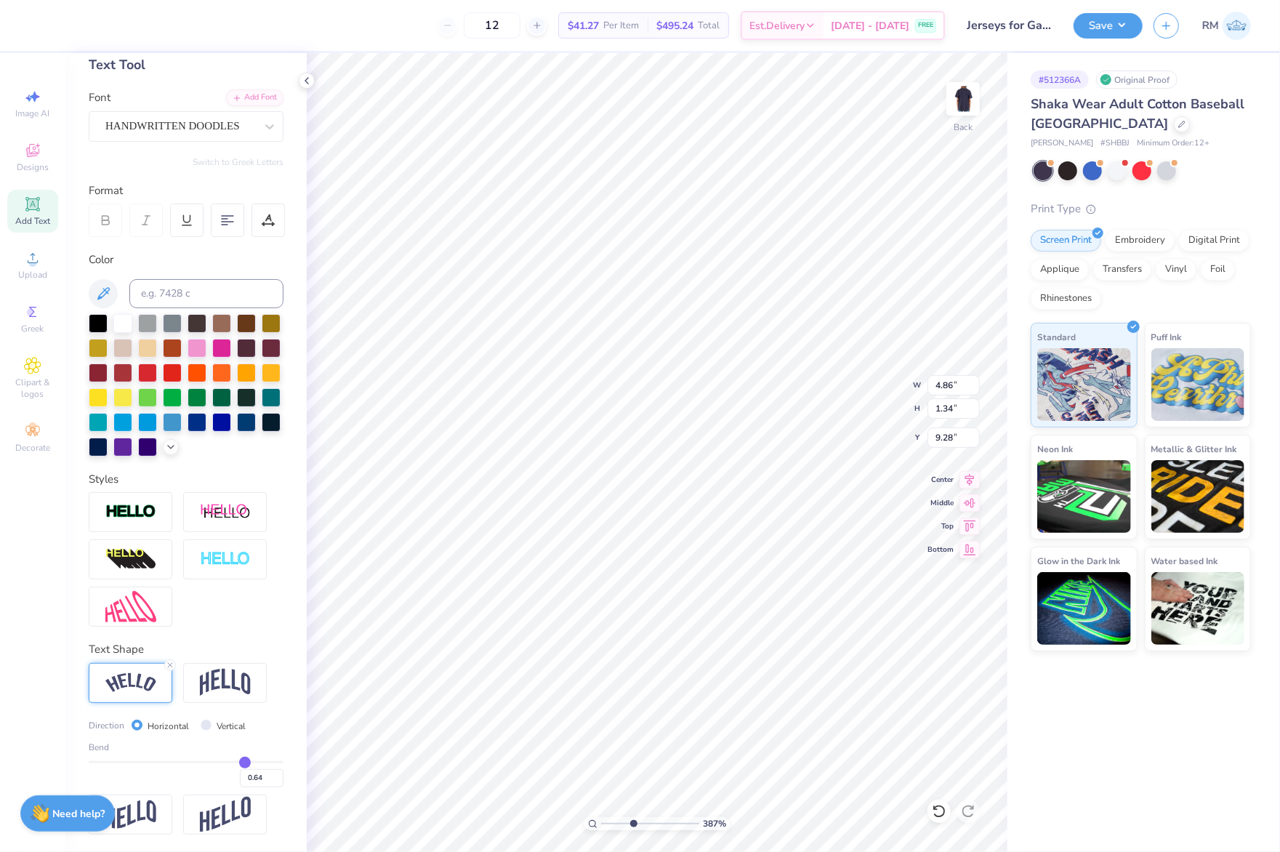
type input "0.65"
click at [233, 762] on input "range" at bounding box center [186, 762] width 195 height 2
type input "3.87"
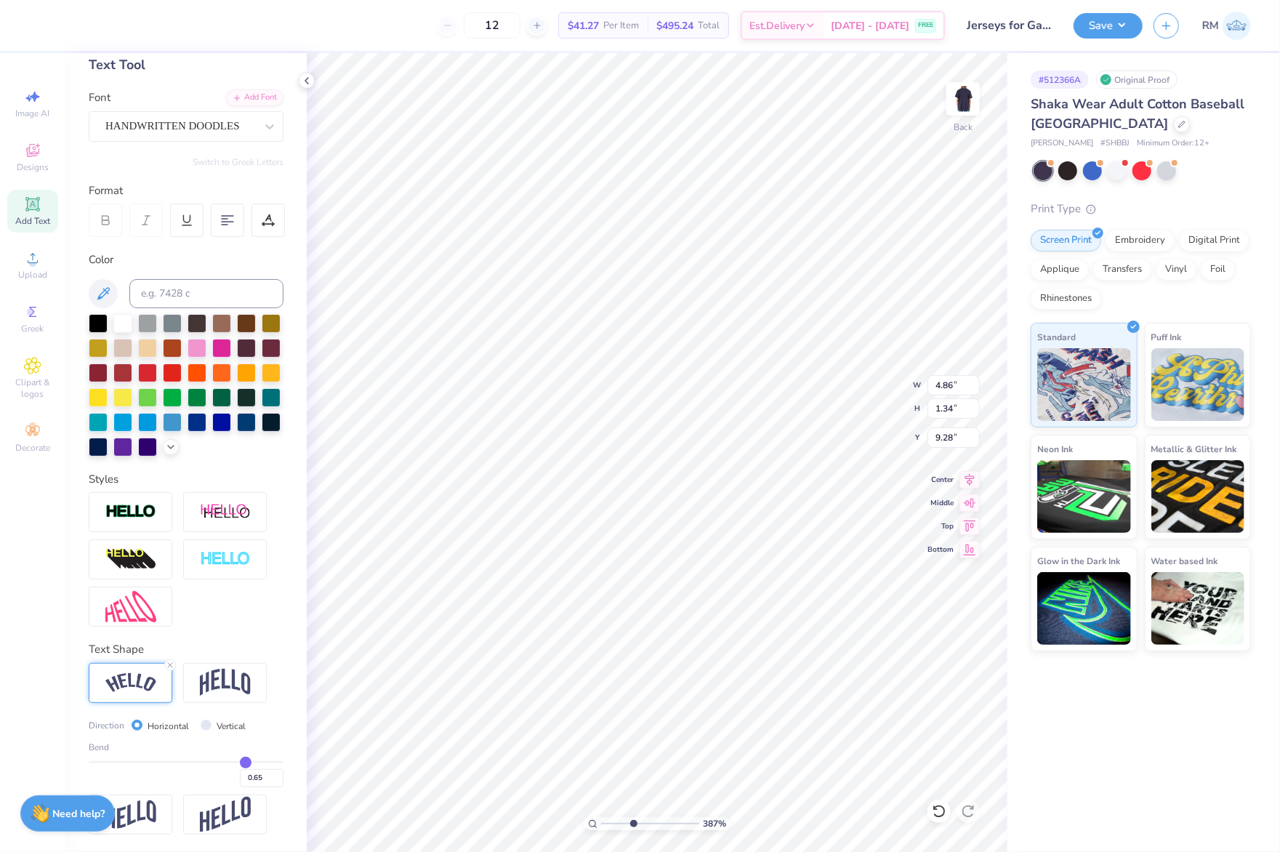
type input "4.92"
type input "1.48"
type input "9.21"
type input "3.87"
type input "9.72"
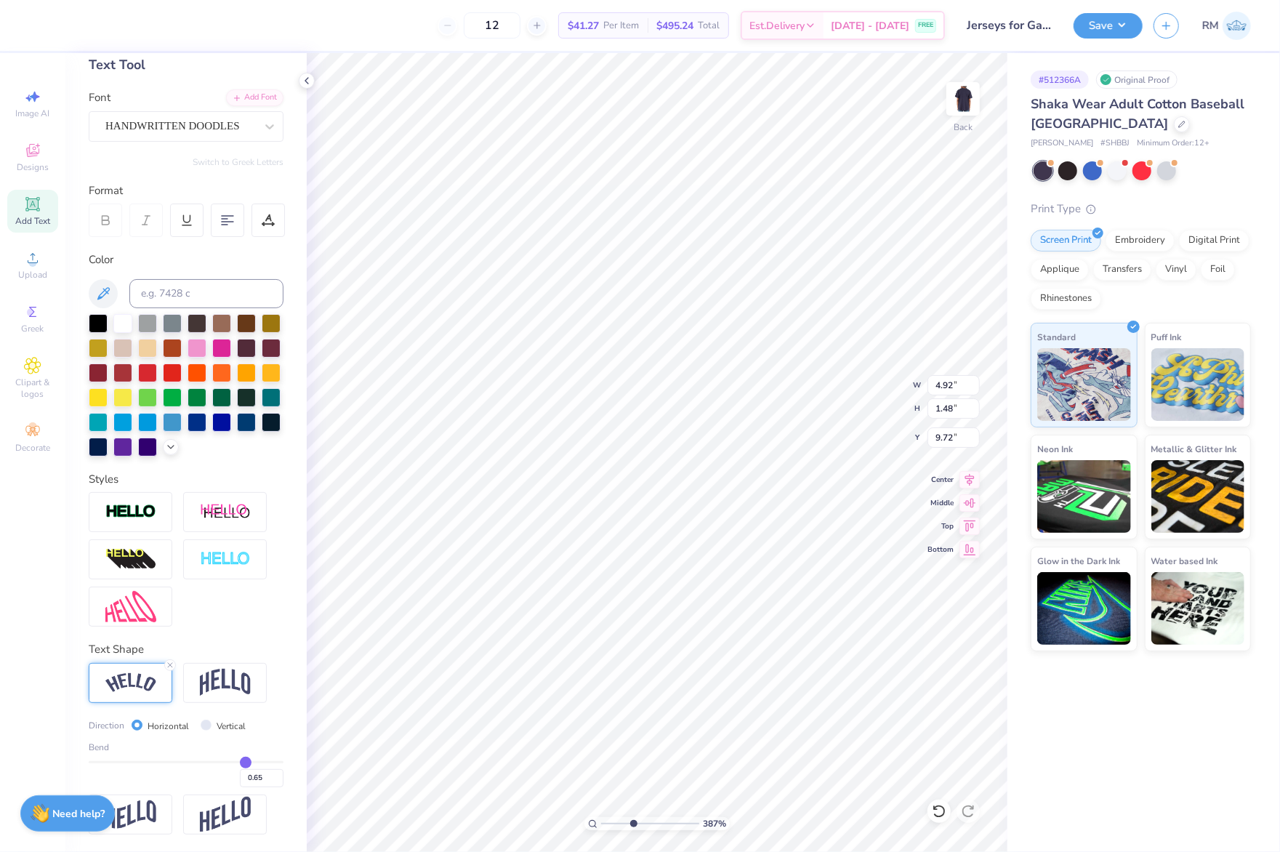
type input "3.87"
type input "4.26"
type input "1.28"
type input "9.92"
type input "3.87"
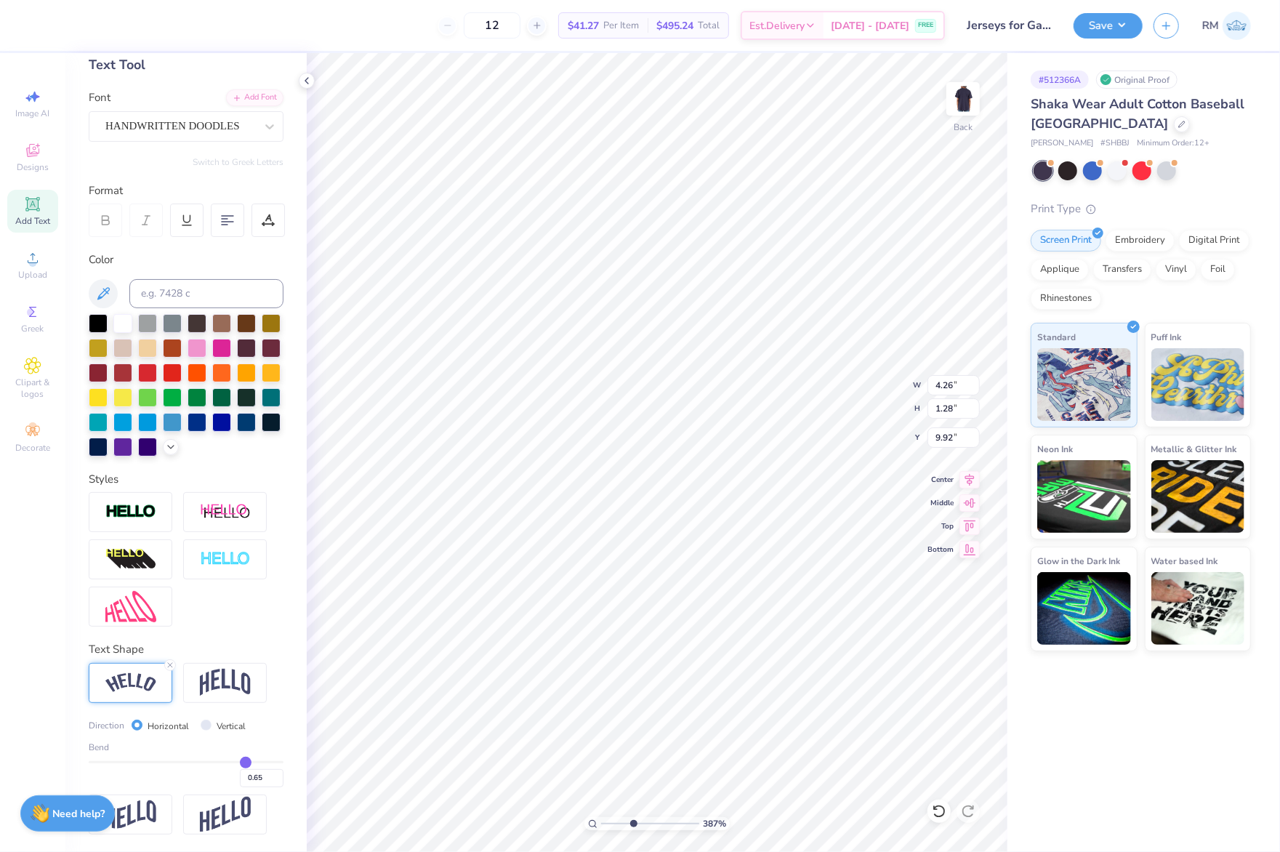
type input "9.73"
type input "3.87"
type input "1.93"
type input "0.65"
type input "13.83"
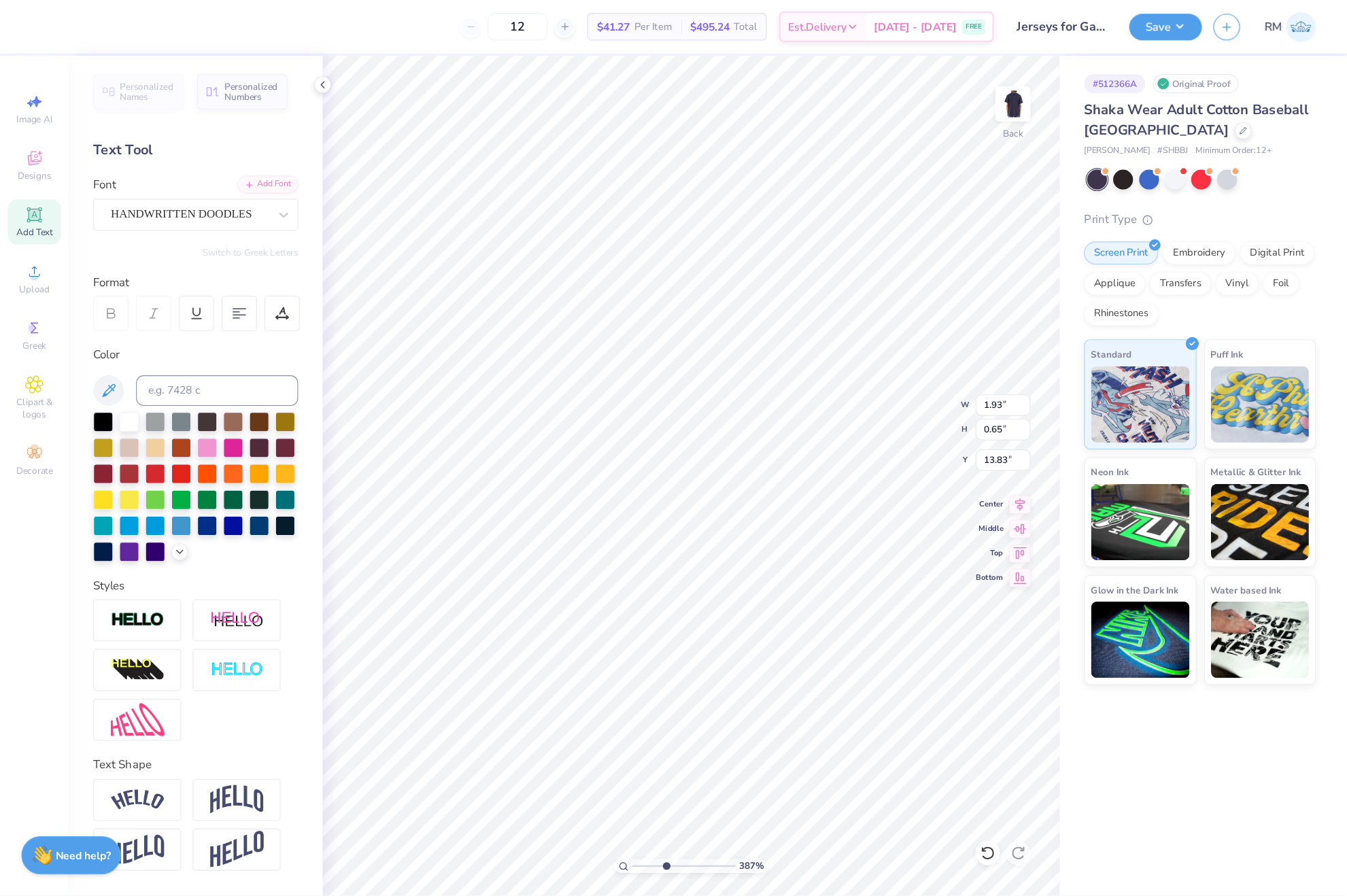
scroll to position [18, 0]
type input "3.87"
type input "1.66"
type input "0.56"
click at [905, 450] on icon at bounding box center [906, 447] width 8 height 11
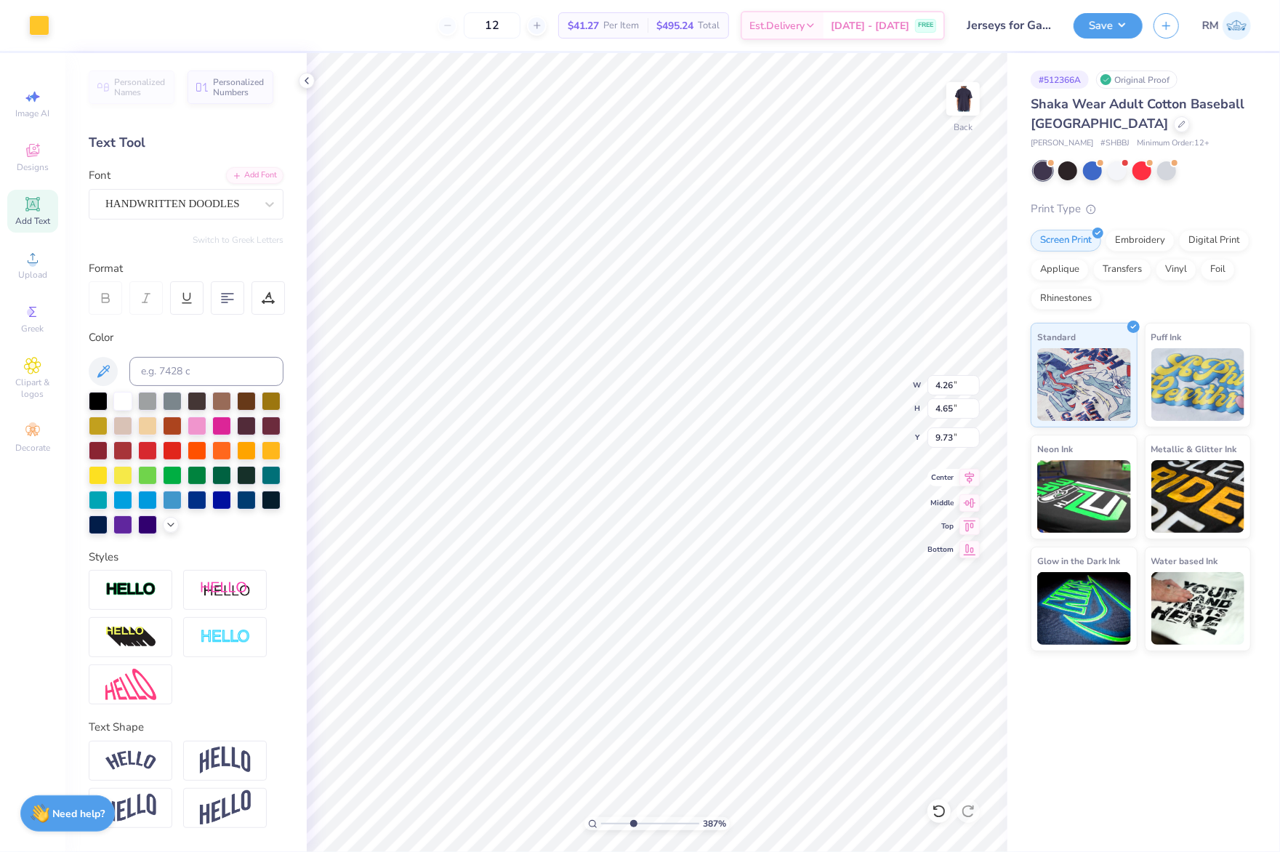
click at [977, 484] on icon at bounding box center [970, 477] width 20 height 17
type input "3.87"
click at [957, 379] on input "4.26" at bounding box center [954, 385] width 52 height 20
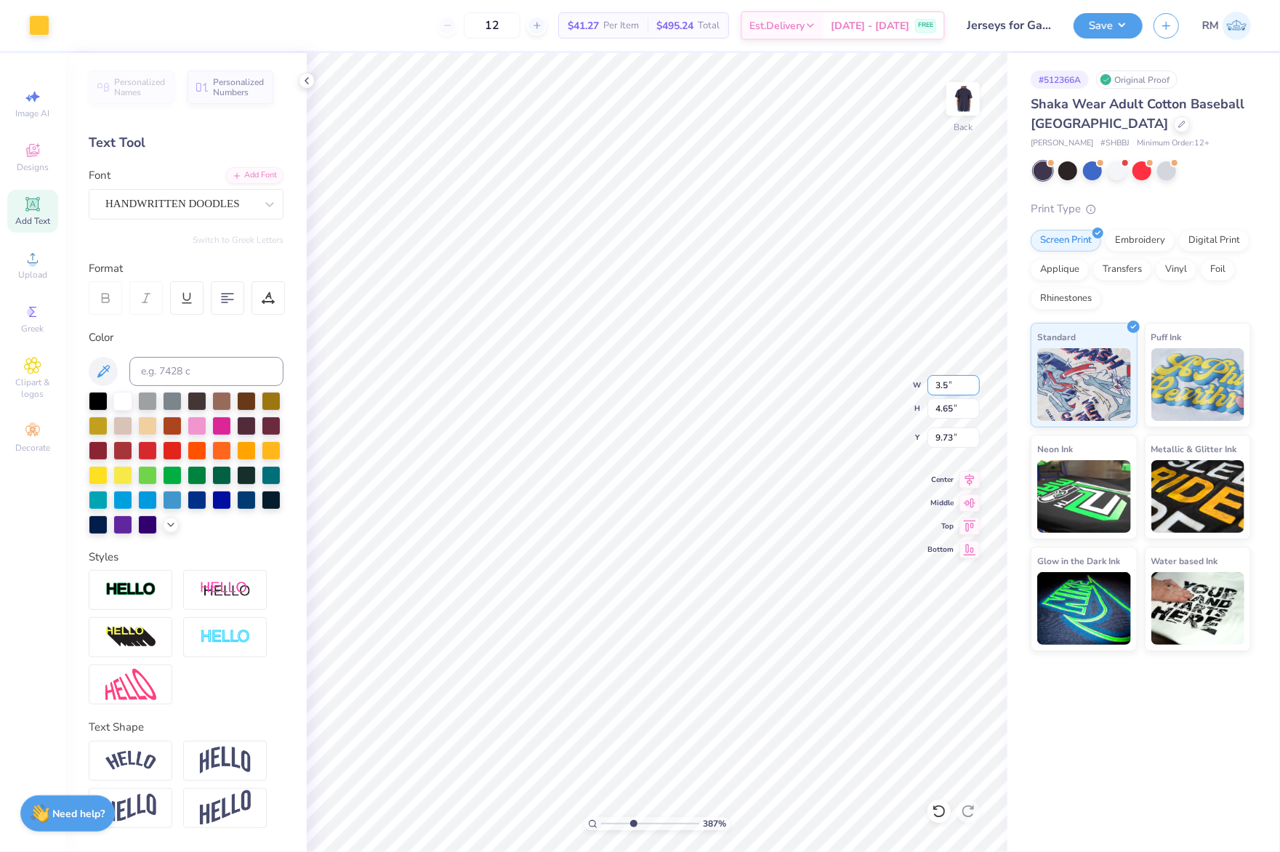
type input "3.5"
type input "3.87"
type input "3.50"
type input "3.82"
click at [949, 441] on input "10.15" at bounding box center [954, 437] width 52 height 20
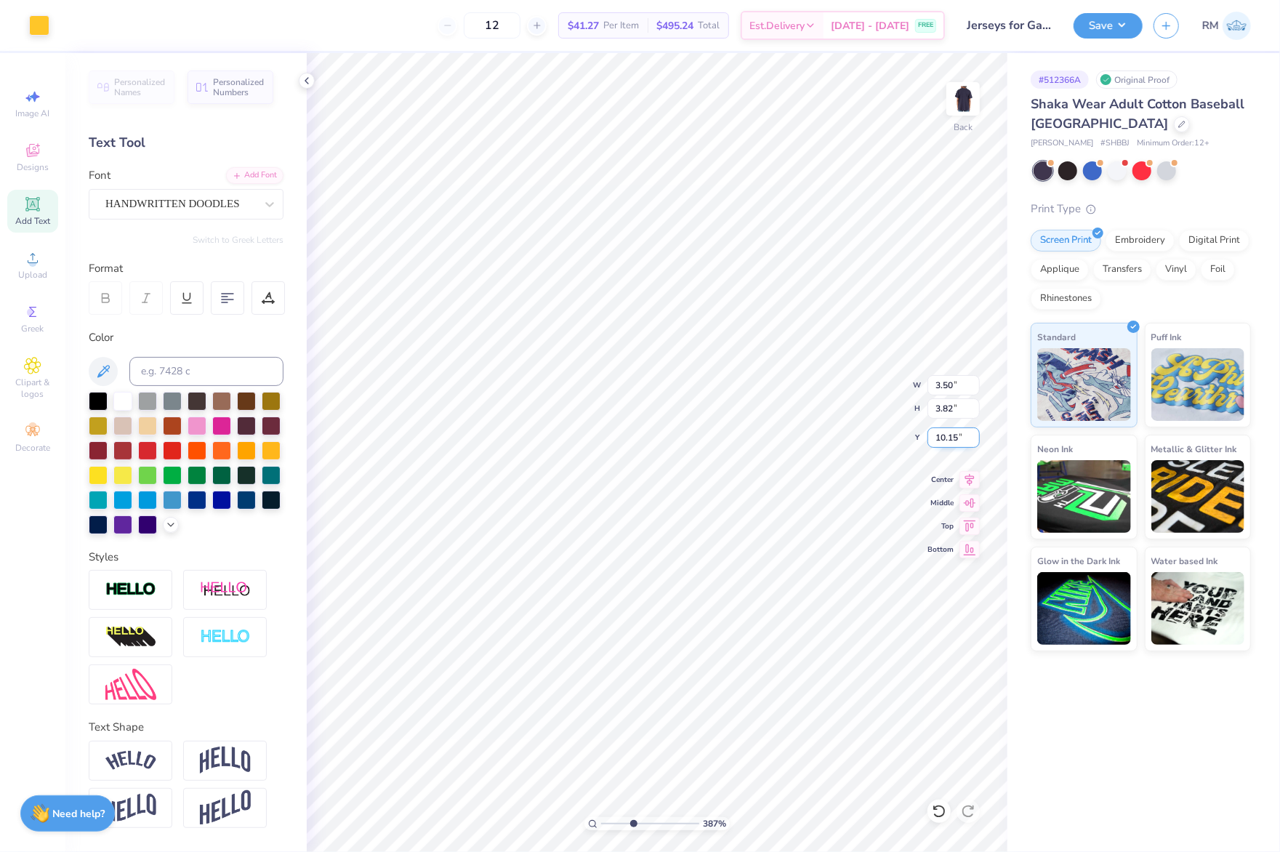
click at [949, 441] on input "10.15" at bounding box center [954, 437] width 52 height 20
type input "3"
type input "3.87"
type input "3.00"
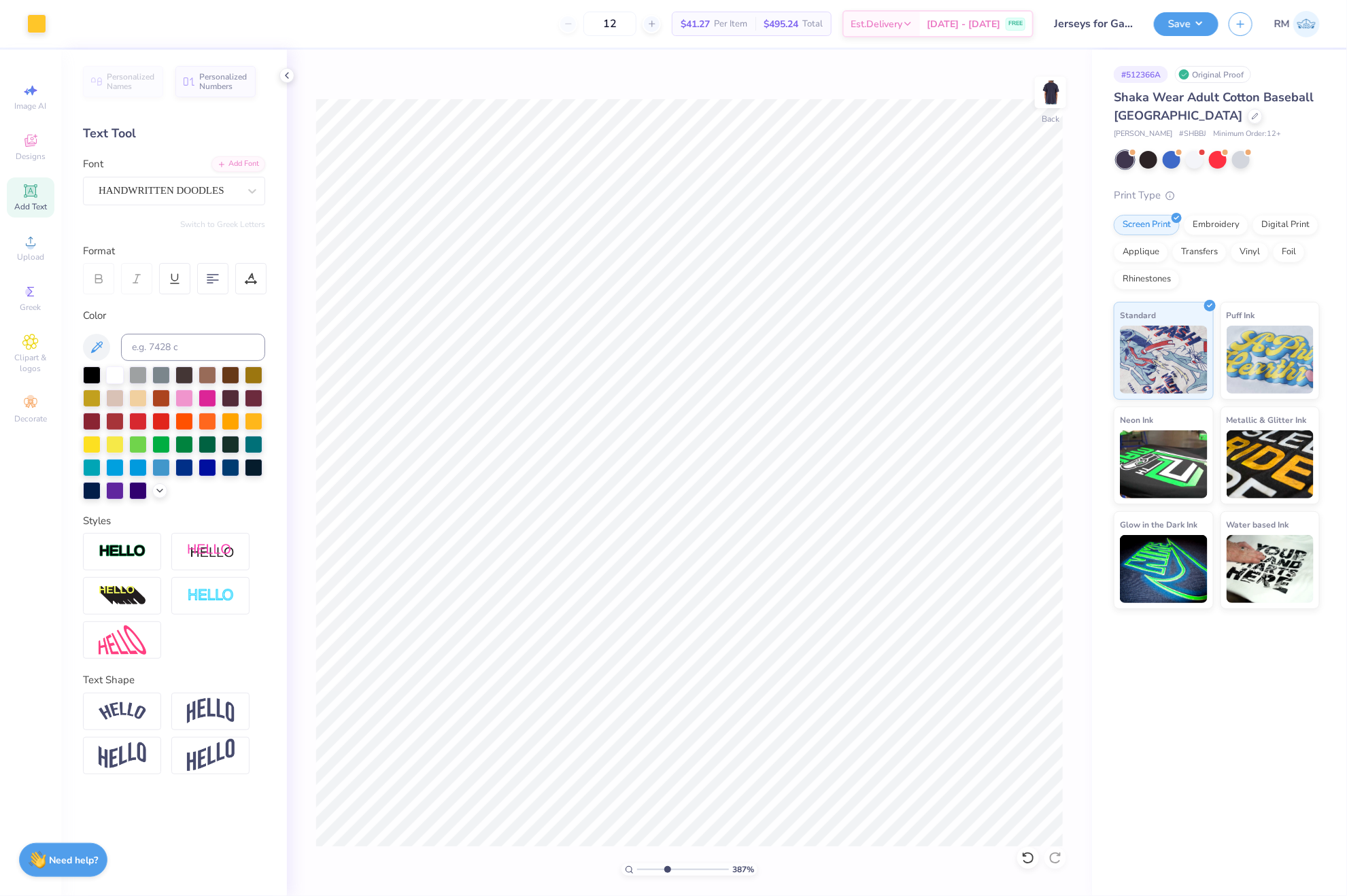
type input "1"
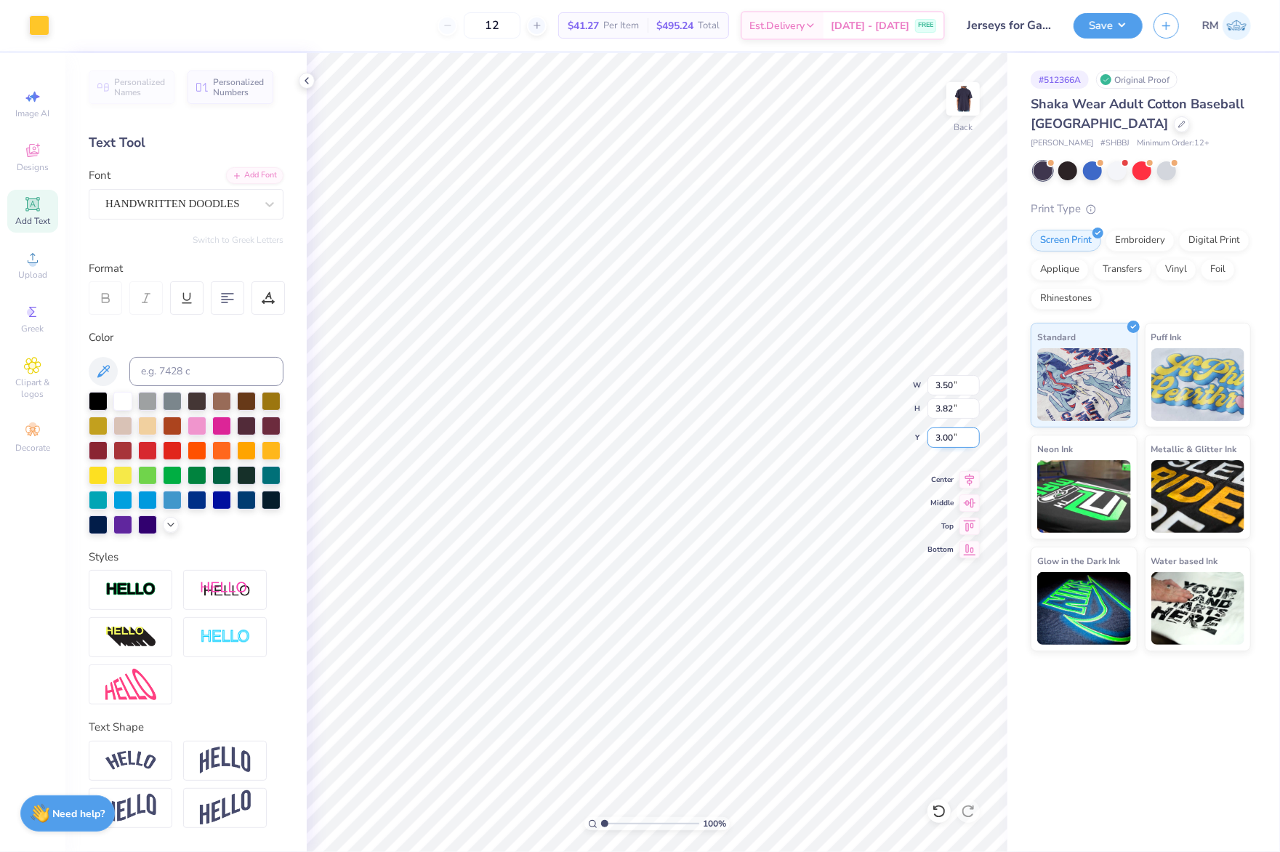
click at [954, 435] on input "3.00" at bounding box center [954, 437] width 52 height 20
type input "2.50"
click at [949, 439] on input "2.50" at bounding box center [954, 437] width 52 height 20
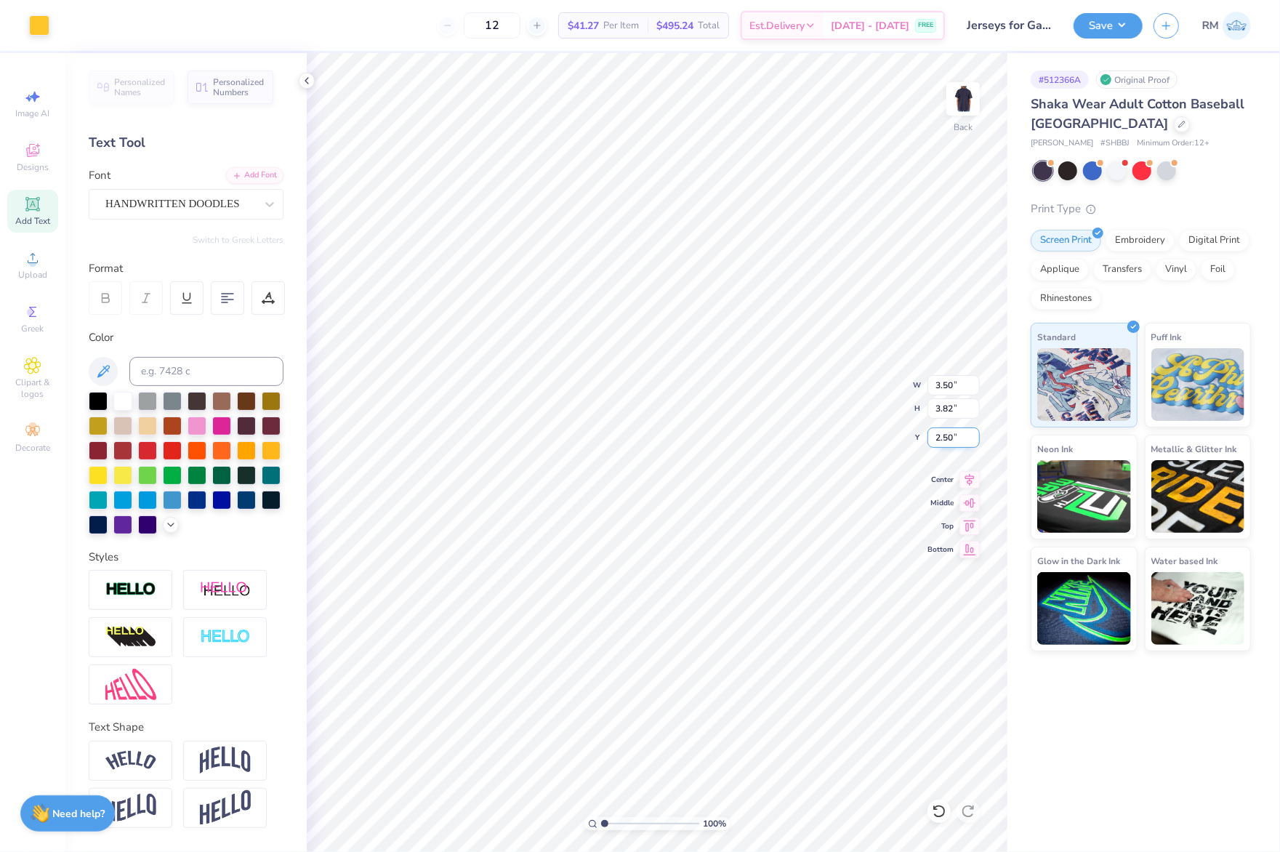
click at [949, 439] on input "2.50" at bounding box center [954, 437] width 52 height 20
type input "2.75"
click at [1115, 25] on button "Save" at bounding box center [1108, 23] width 69 height 25
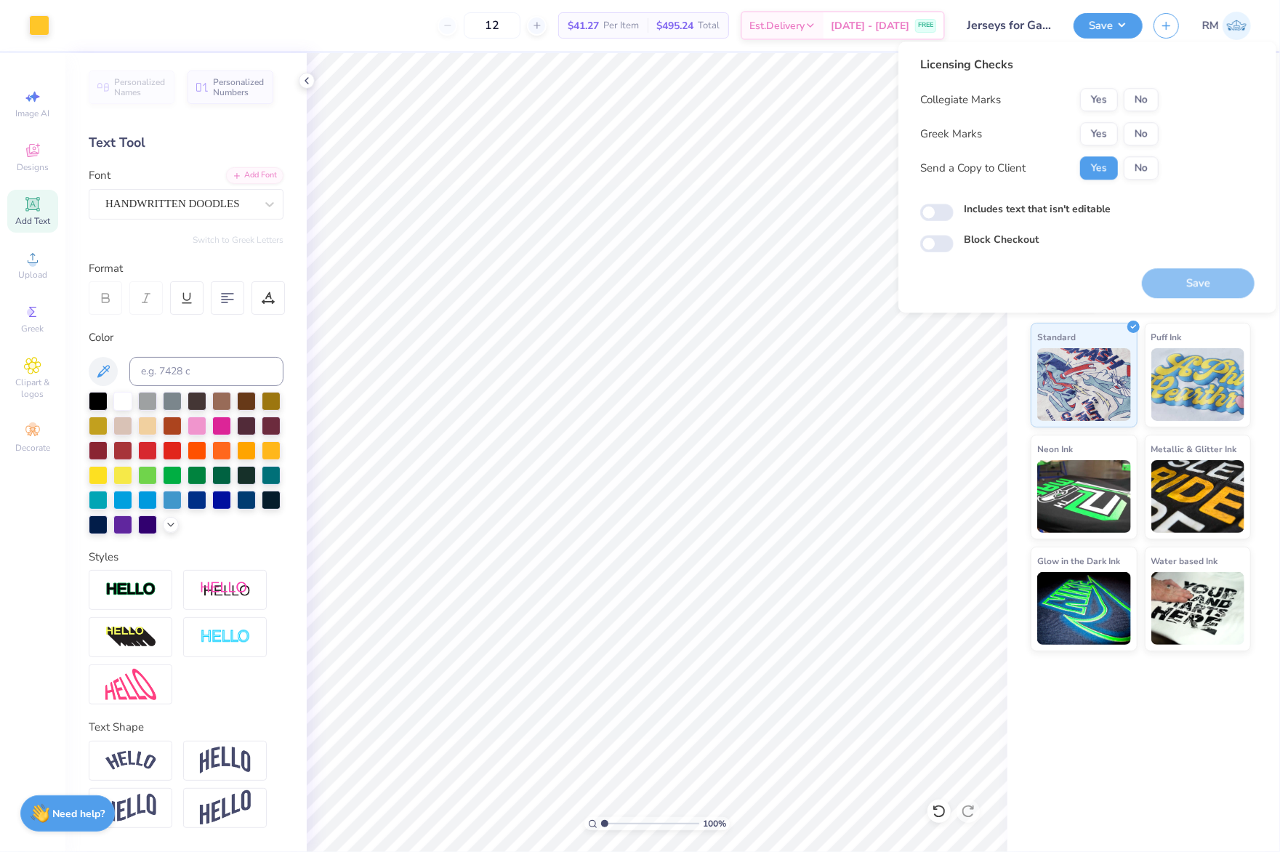
click at [1141, 103] on button "No" at bounding box center [1141, 99] width 35 height 23
click at [1088, 129] on button "Yes" at bounding box center [1099, 133] width 38 height 23
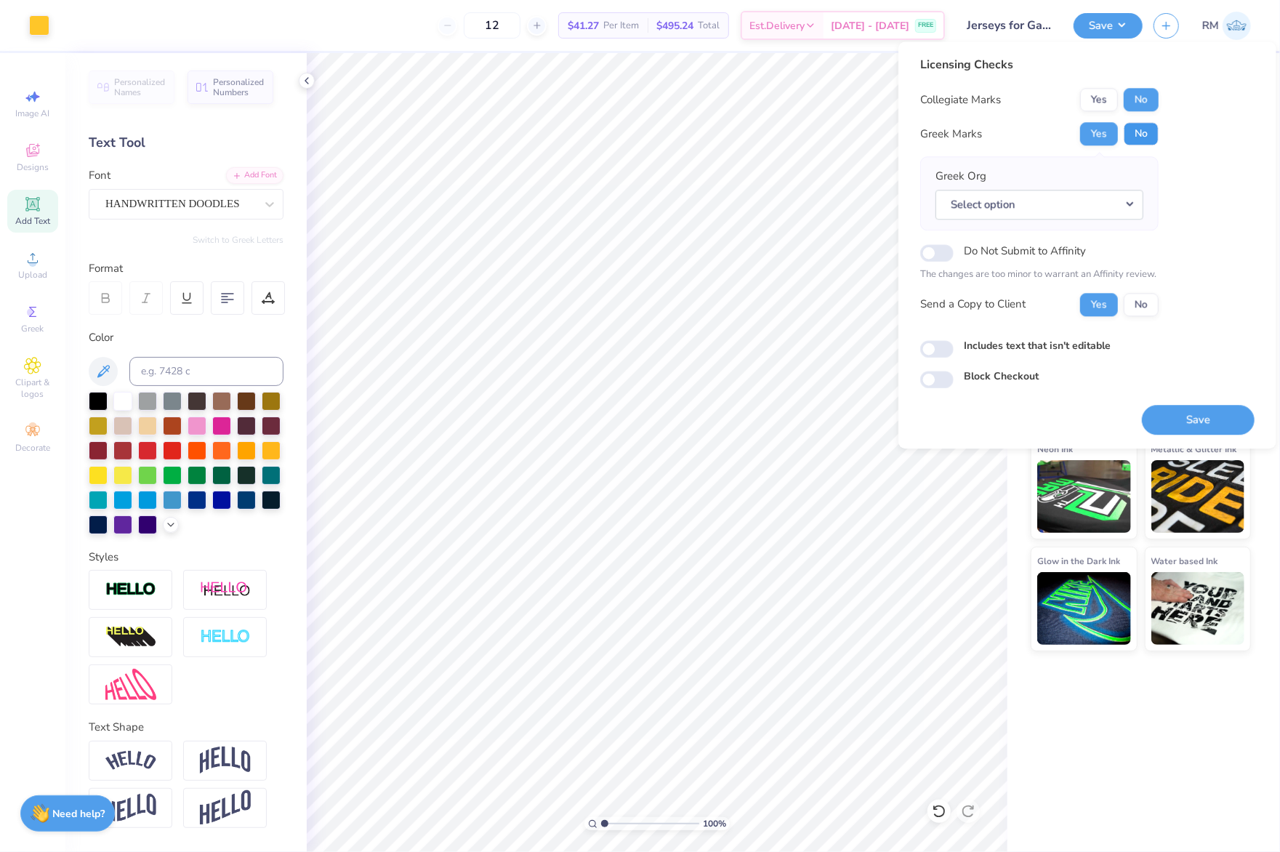
click at [1136, 135] on button "No" at bounding box center [1141, 133] width 35 height 23
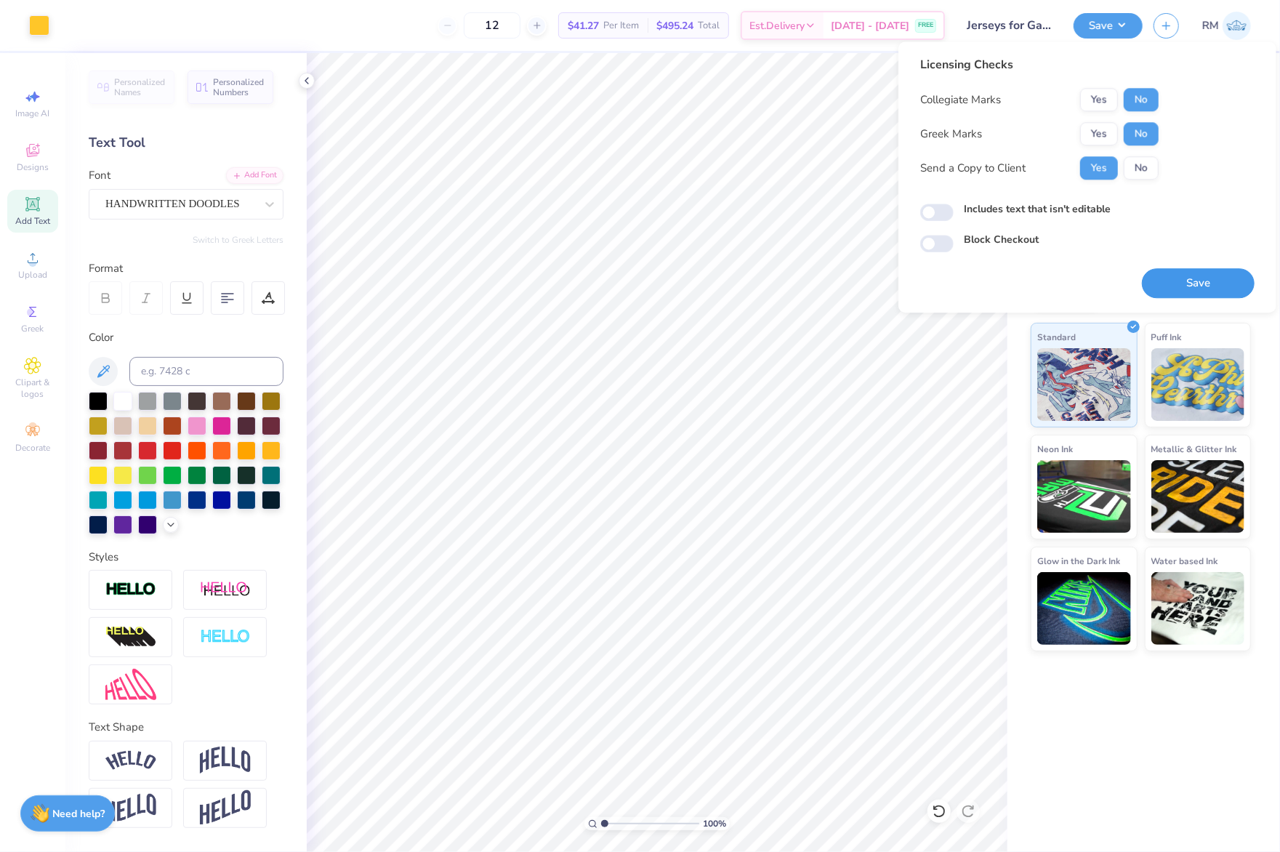
click at [1236, 291] on button "Save" at bounding box center [1198, 283] width 113 height 30
